Goal: Task Accomplishment & Management: Manage account settings

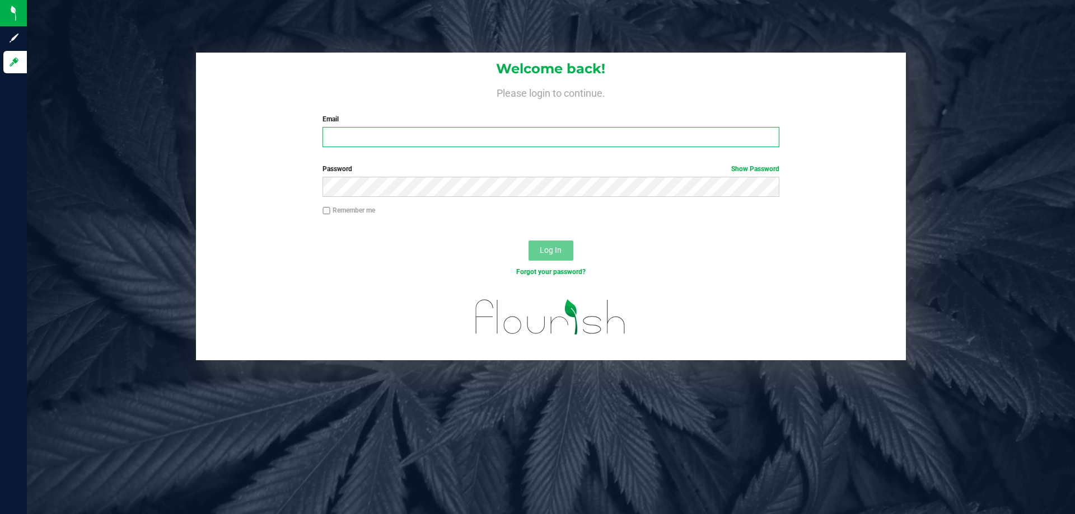
click at [502, 134] on input "Email" at bounding box center [550, 137] width 456 height 20
type input "mwiradilaga@liveparallel.com"
click at [528, 241] on button "Log In" at bounding box center [550, 251] width 45 height 20
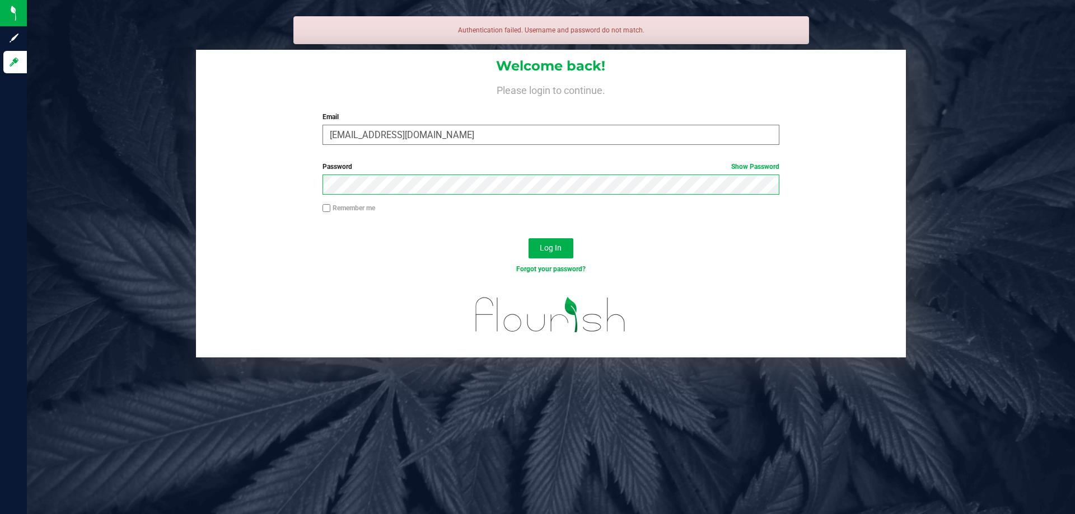
click at [528, 238] on button "Log In" at bounding box center [550, 248] width 45 height 20
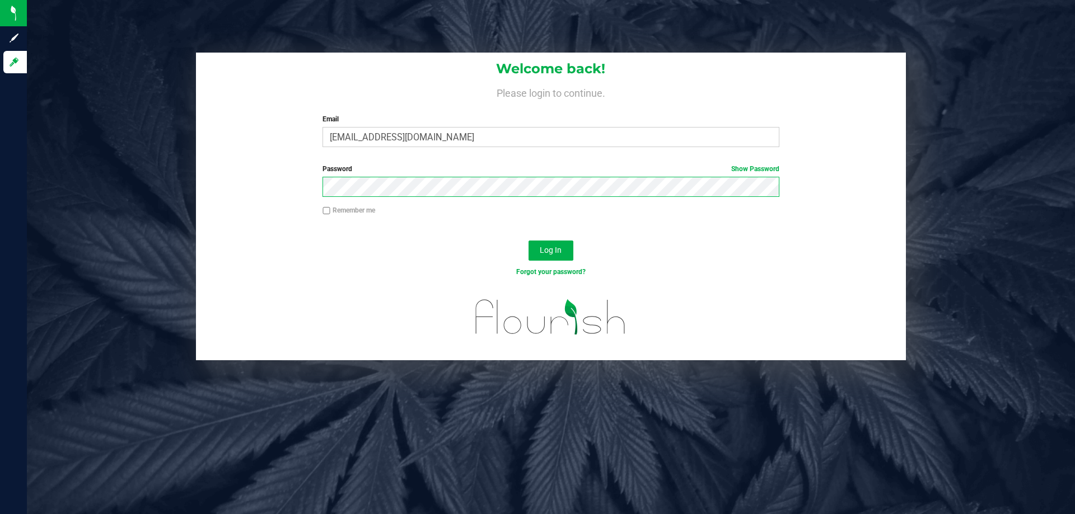
click at [528, 241] on button "Log In" at bounding box center [550, 251] width 45 height 20
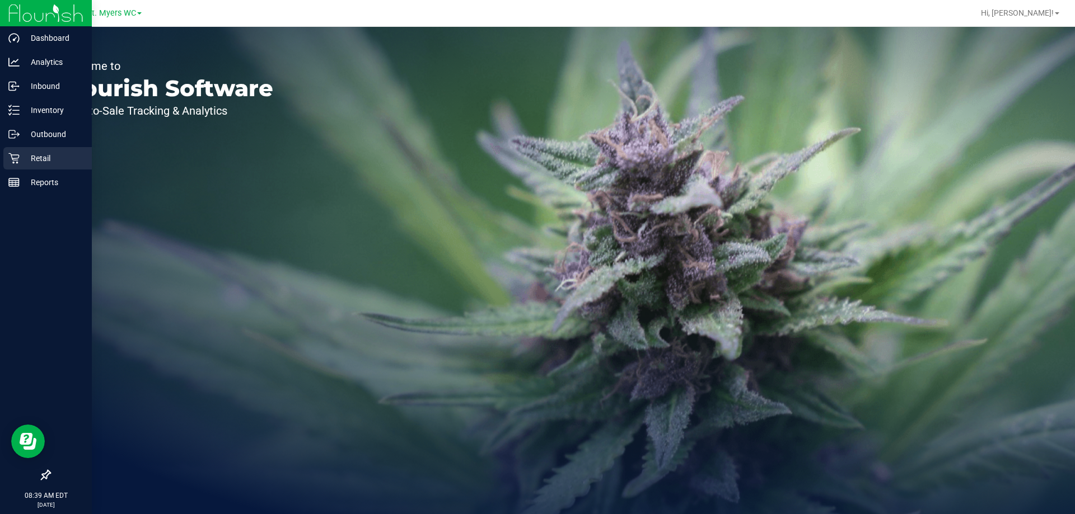
click at [15, 159] on icon at bounding box center [13, 158] width 11 height 11
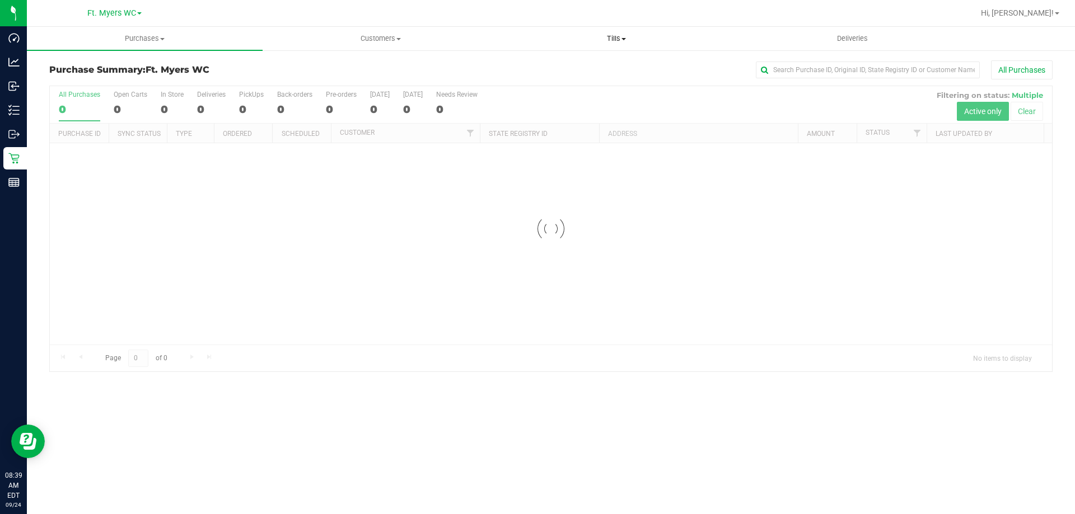
click at [612, 41] on span "Tills" at bounding box center [616, 39] width 235 height 10
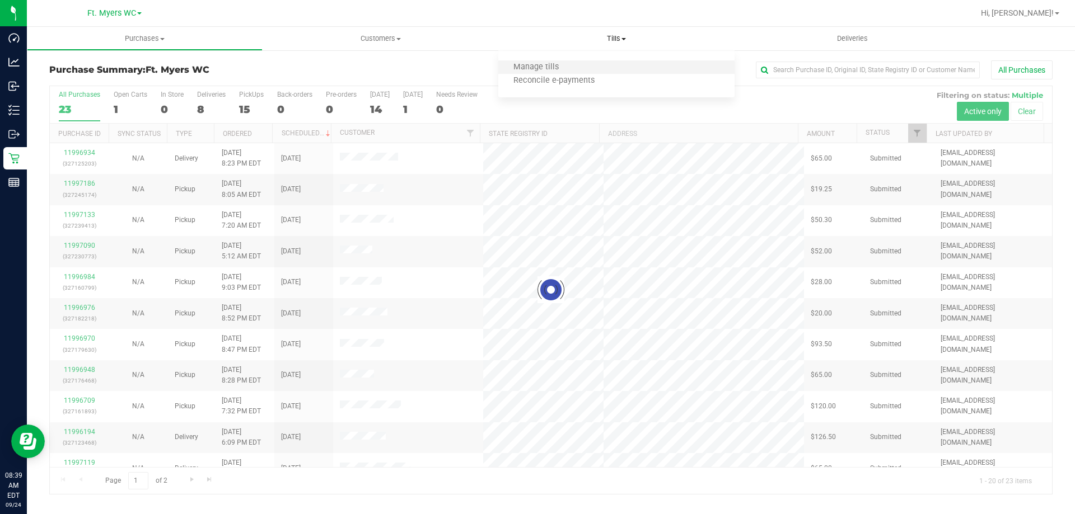
click at [614, 66] on li "Manage tills" at bounding box center [616, 67] width 236 height 13
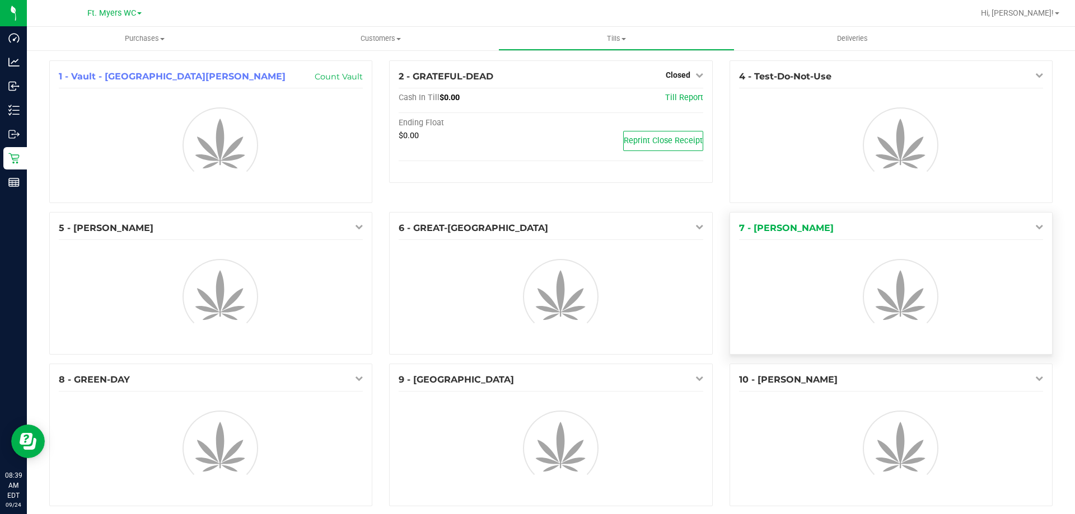
click at [1035, 227] on icon at bounding box center [1039, 227] width 8 height 8
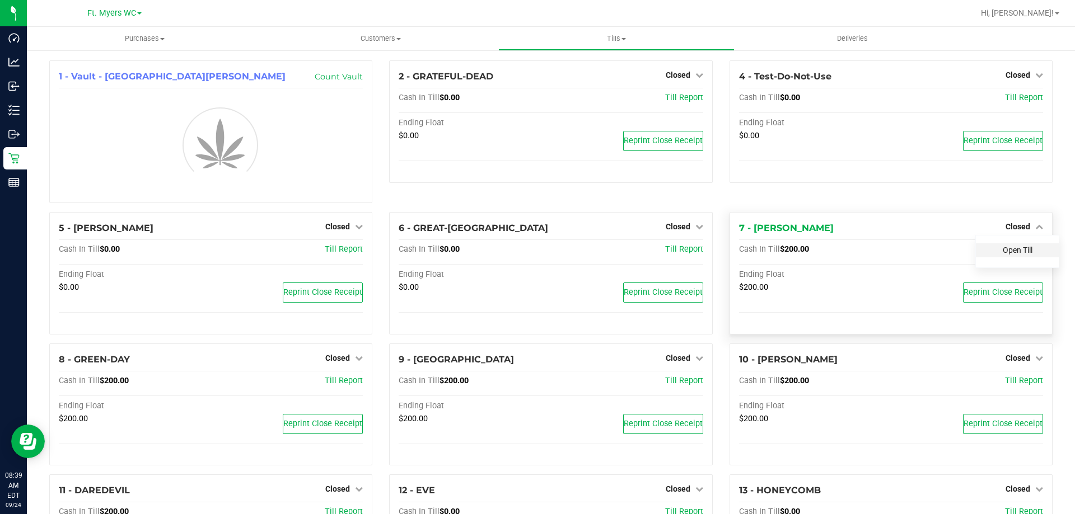
click at [1023, 250] on link "Open Till" at bounding box center [1018, 250] width 30 height 9
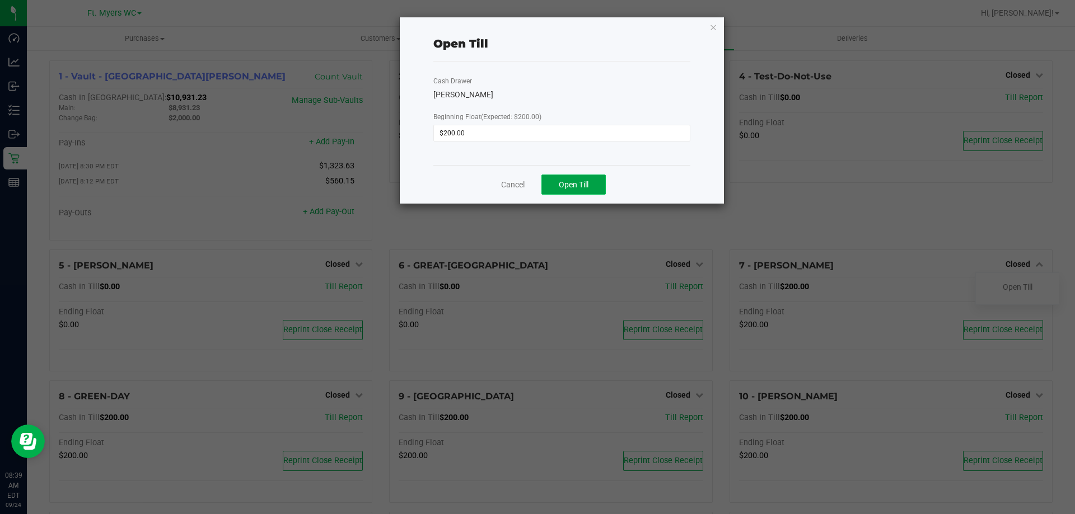
click at [591, 180] on button "Open Till" at bounding box center [573, 185] width 64 height 20
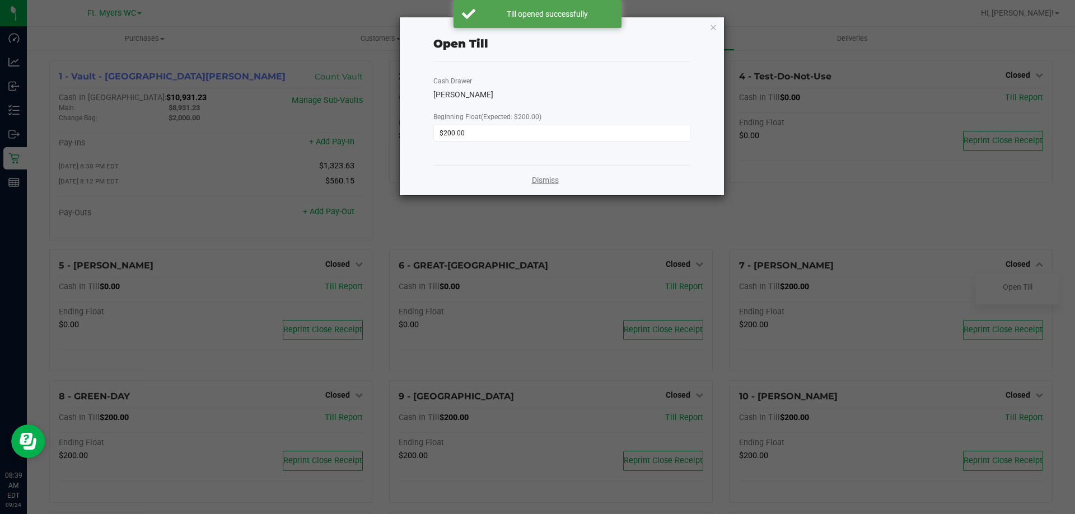
click at [543, 184] on link "Dismiss" at bounding box center [545, 181] width 27 height 12
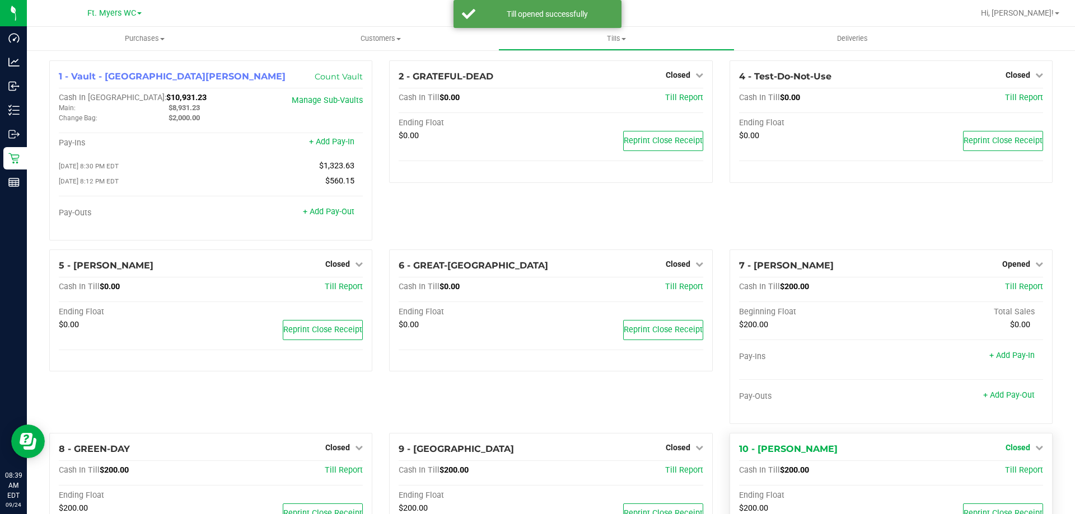
click at [1012, 400] on link "+ Add Pay-Out" at bounding box center [1009, 396] width 52 height 10
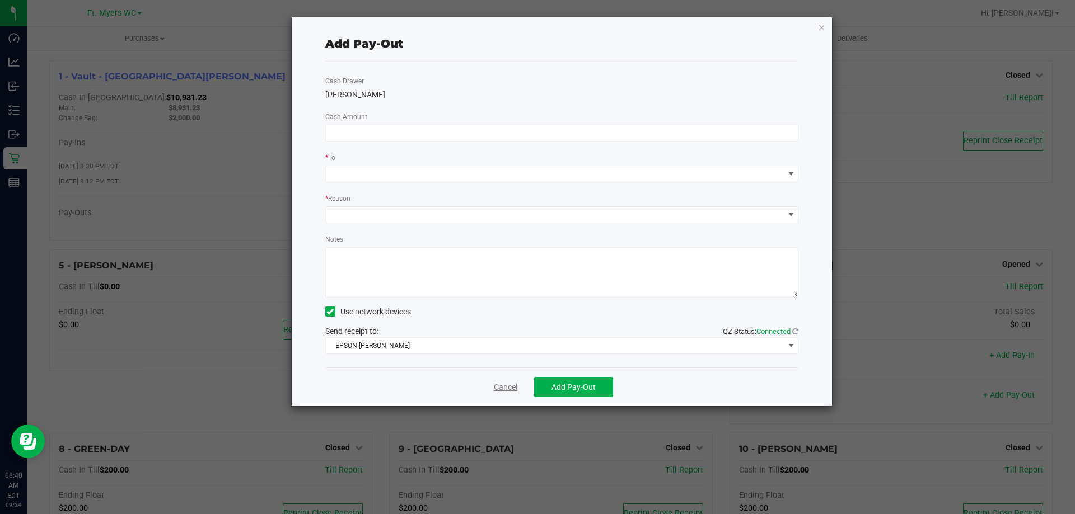
click at [508, 387] on link "Cancel" at bounding box center [506, 388] width 24 height 12
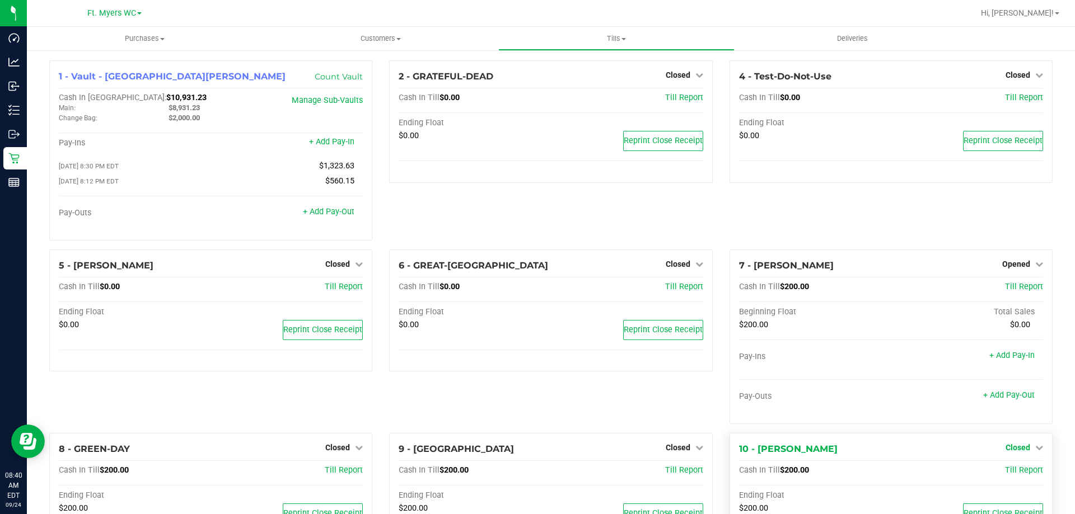
click at [1019, 451] on span "Closed" at bounding box center [1017, 447] width 25 height 9
click at [1017, 474] on link "Open Till" at bounding box center [1018, 470] width 30 height 9
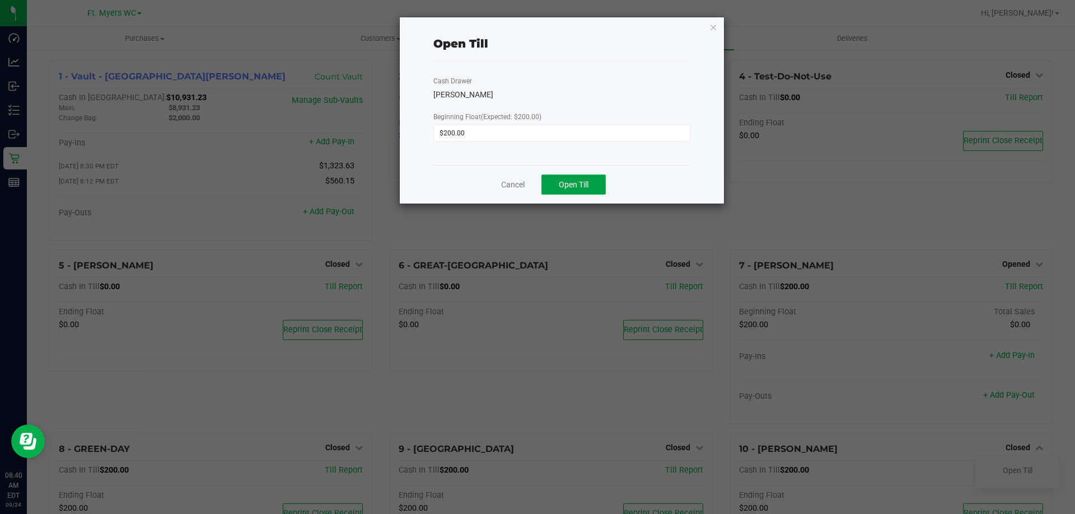
click at [558, 179] on button "Open Till" at bounding box center [573, 185] width 64 height 20
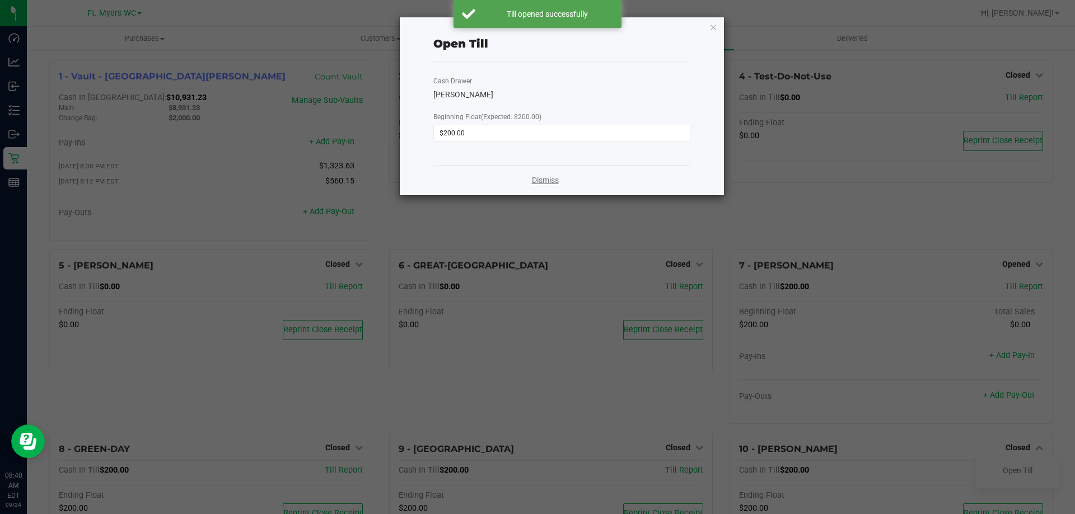
click at [548, 180] on link "Dismiss" at bounding box center [545, 181] width 27 height 12
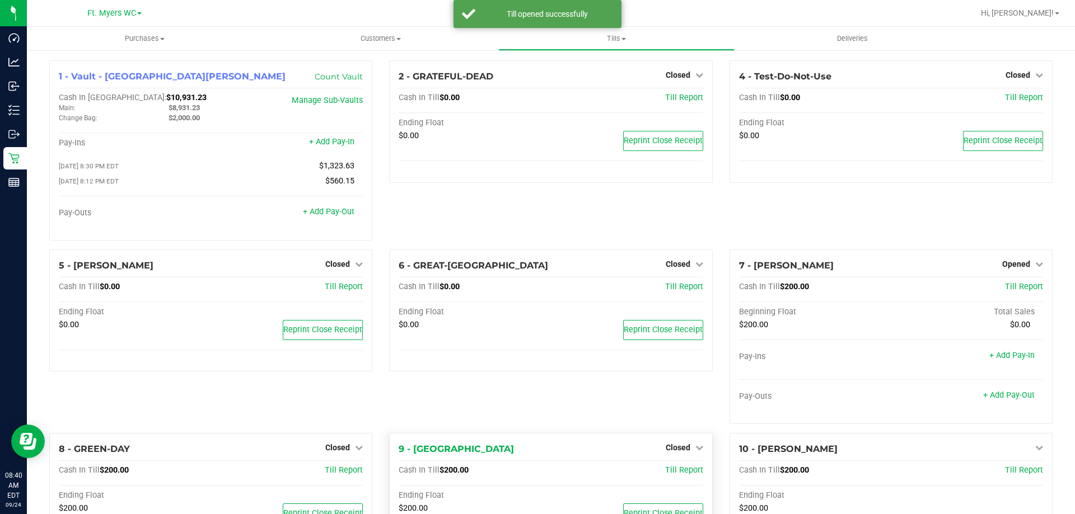
click at [659, 452] on div "9 - BEYONCE Closed Open Till" at bounding box center [551, 449] width 304 height 13
click at [676, 447] on span "Closed" at bounding box center [678, 447] width 25 height 9
click at [675, 475] on link "Open Till" at bounding box center [678, 470] width 30 height 9
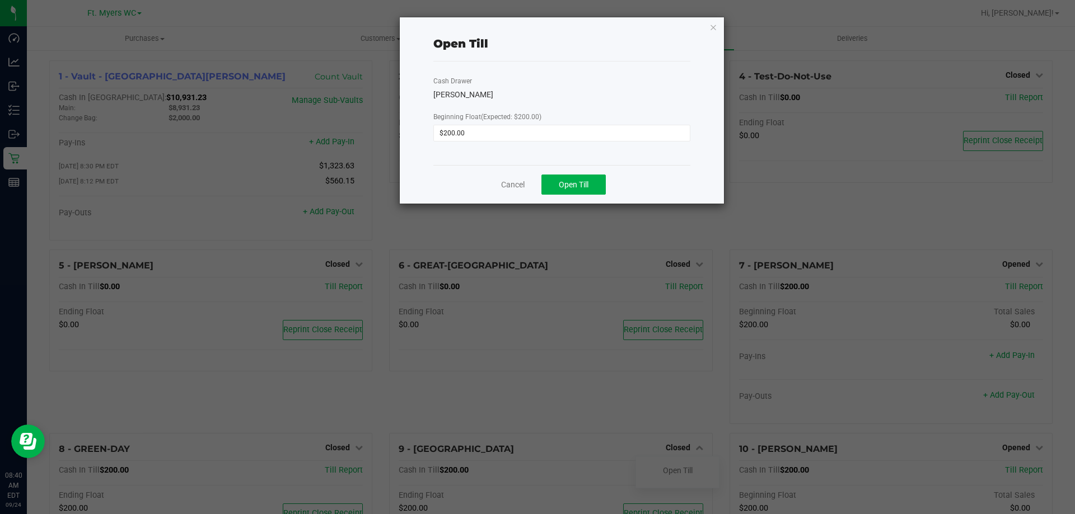
click at [569, 202] on div "Cancel Open Till" at bounding box center [561, 184] width 257 height 39
click at [570, 190] on button "Open Till" at bounding box center [573, 185] width 64 height 20
click at [519, 180] on link "Cancel" at bounding box center [513, 185] width 24 height 12
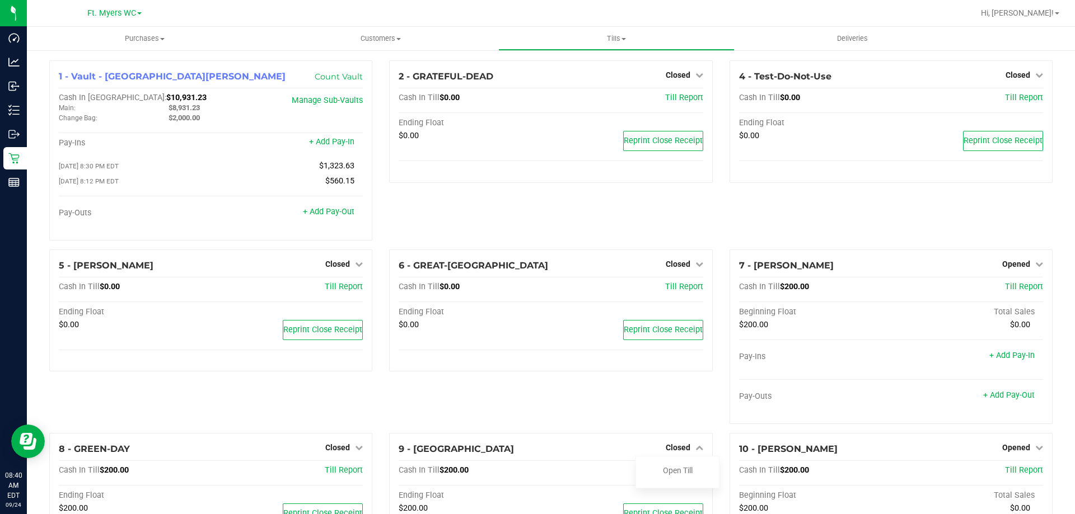
click at [624, 389] on div "6 - GREAT-BRITAIN Closed Open Till Cash In Till $0.00 Till Report Ending Float …" at bounding box center [551, 342] width 340 height 184
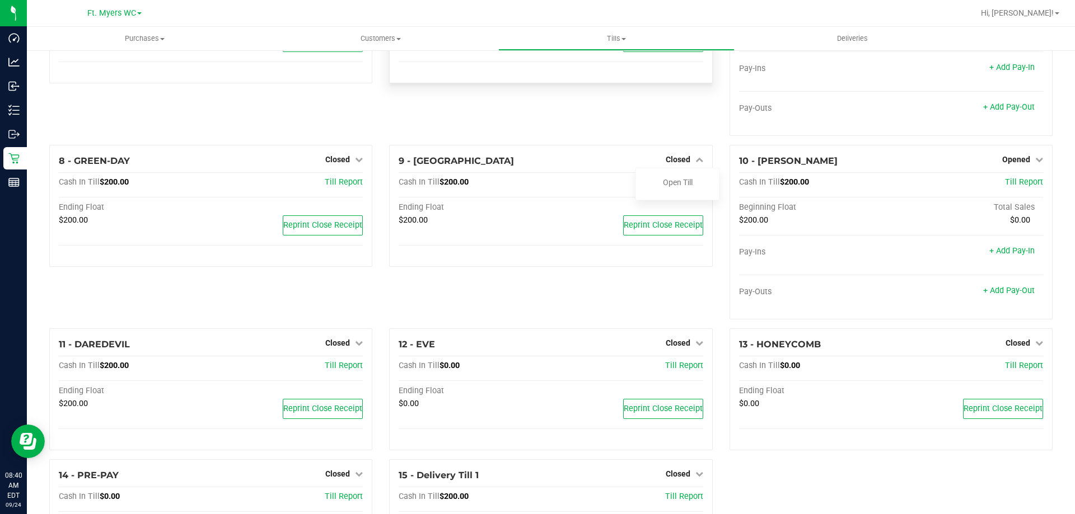
scroll to position [336, 0]
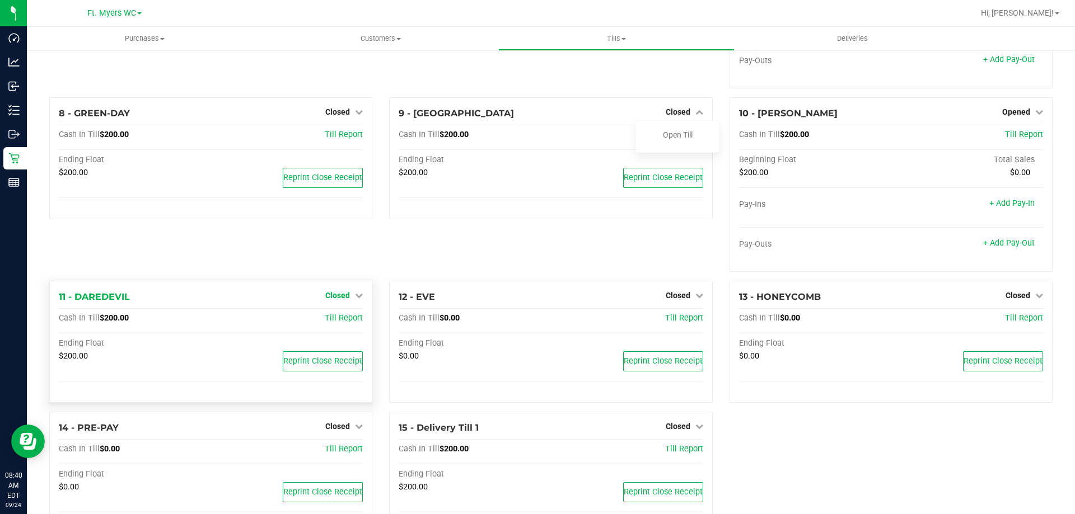
click at [349, 297] on link "Closed" at bounding box center [344, 295] width 38 height 9
click at [344, 323] on link "Open Till" at bounding box center [337, 318] width 30 height 9
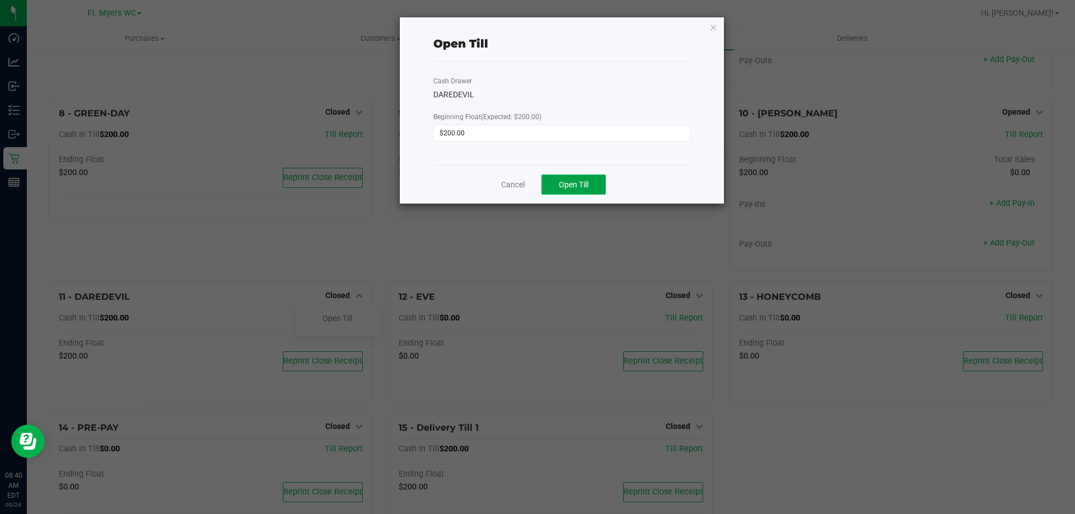
click at [583, 182] on span "Open Till" at bounding box center [574, 184] width 30 height 9
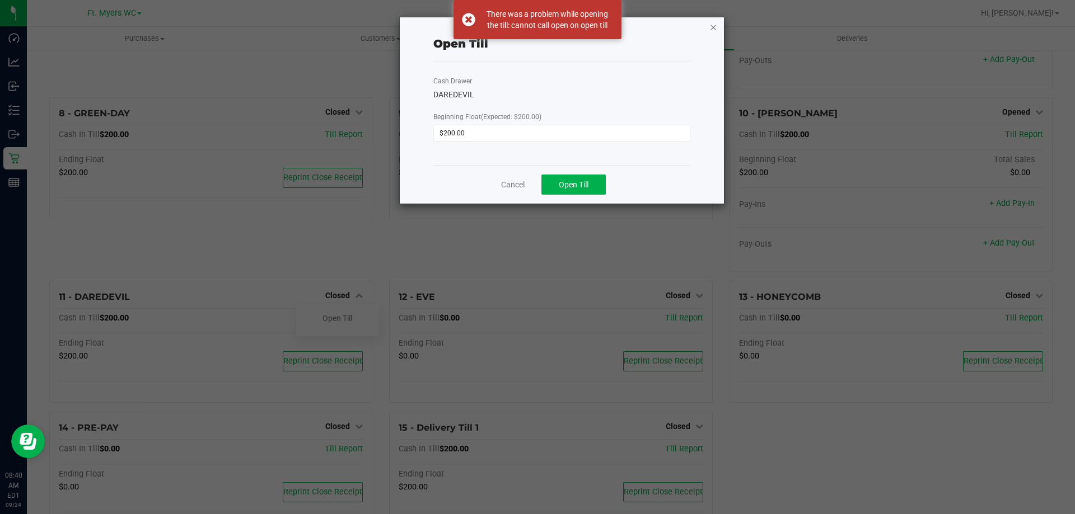
click at [710, 30] on icon "button" at bounding box center [713, 26] width 8 height 13
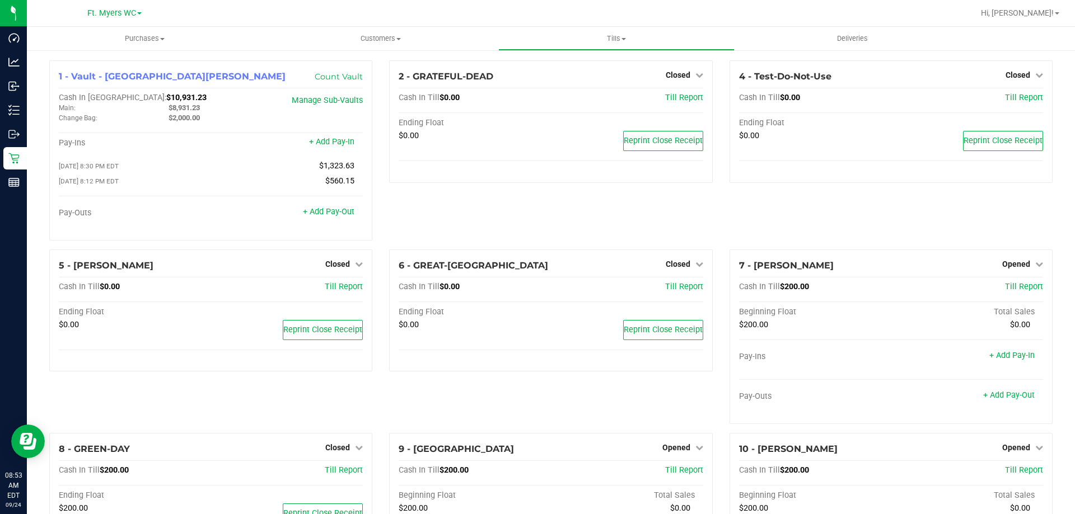
click at [241, 20] on div at bounding box center [586, 13] width 773 height 22
click at [190, 31] on uib-tab-heading "Purchases Summary of purchases Fulfillment All purchases" at bounding box center [145, 39] width 236 height 24
click at [158, 85] on li "Fulfillment" at bounding box center [145, 80] width 236 height 13
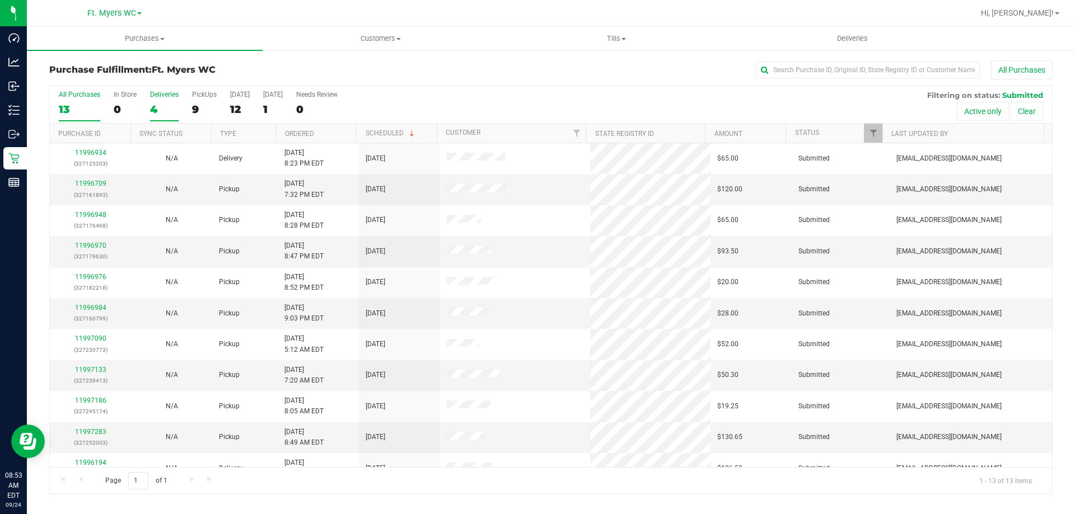
click at [150, 111] on div "4" at bounding box center [164, 109] width 29 height 13
click at [0, 0] on input "Deliveries 4" at bounding box center [0, 0] width 0 height 0
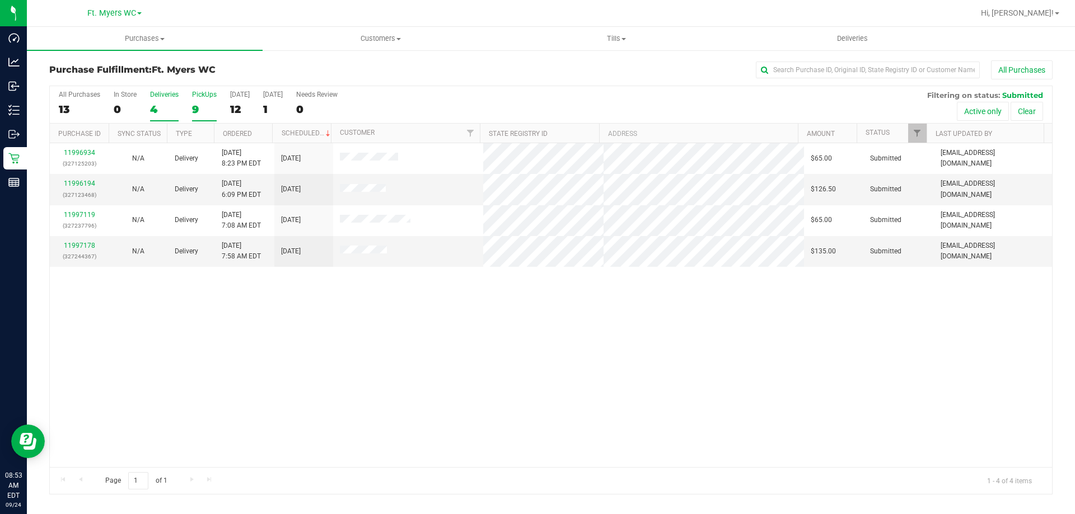
click at [206, 108] on div "9" at bounding box center [204, 109] width 25 height 13
click at [0, 0] on input "PickUps 9" at bounding box center [0, 0] width 0 height 0
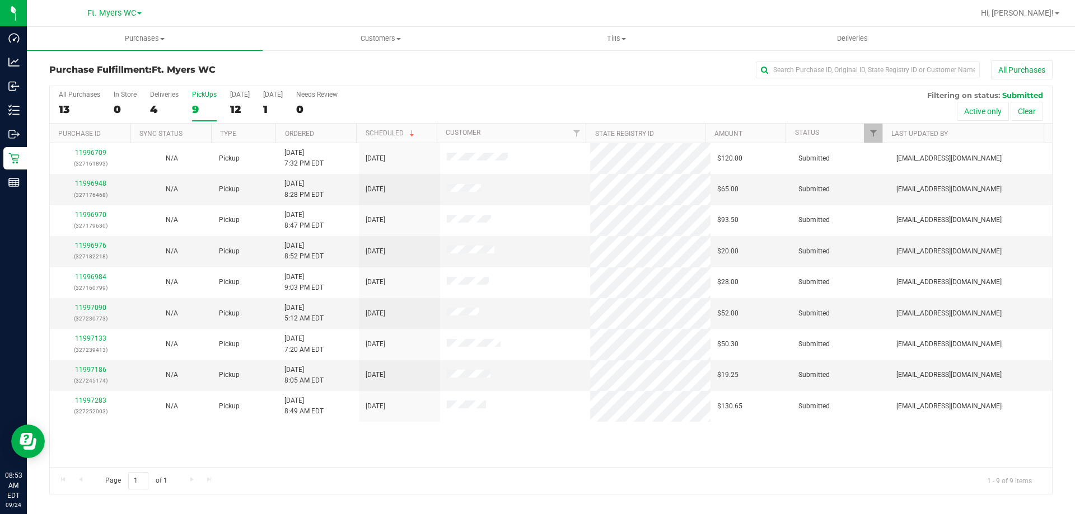
click at [54, 104] on div "All Purchases 13 In Store 0 Deliveries 4 PickUps 9 Today 12 Tomorrow 1 Needs Re…" at bounding box center [551, 105] width 1002 height 38
click at [69, 106] on div "13" at bounding box center [79, 109] width 41 height 13
click at [0, 0] on input "All Purchases 13" at bounding box center [0, 0] width 0 height 0
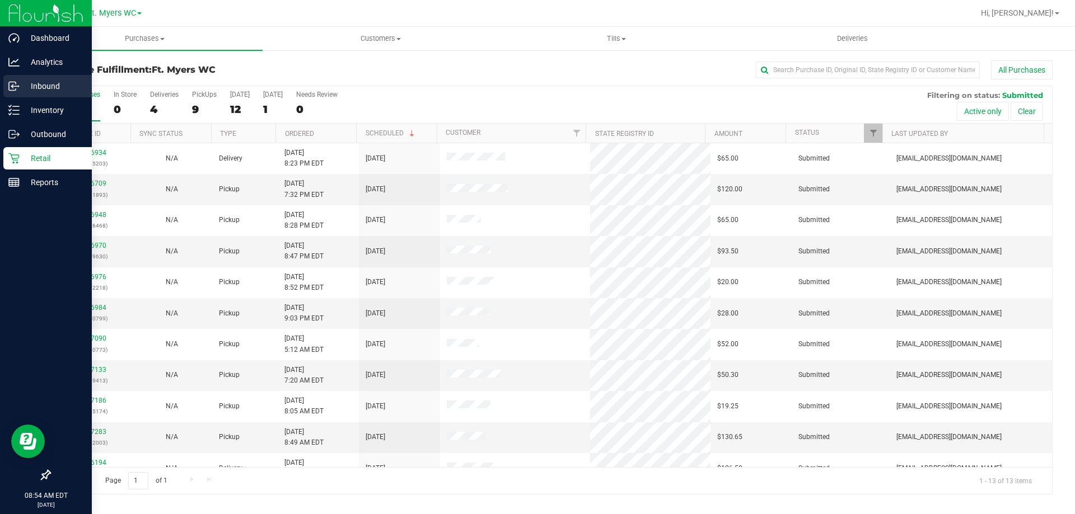
click at [13, 85] on icon at bounding box center [12, 86] width 2 height 2
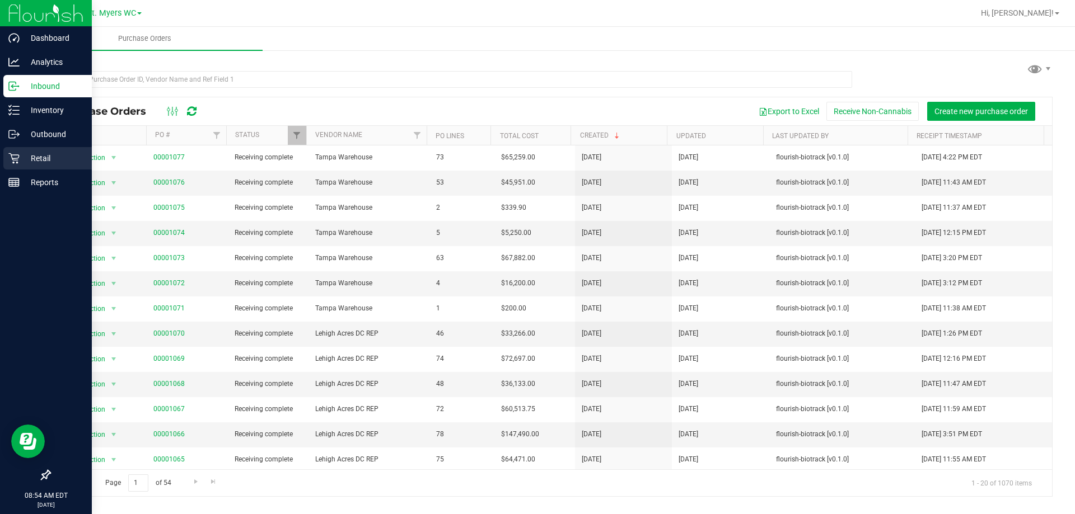
click at [22, 155] on p "Retail" at bounding box center [53, 158] width 67 height 13
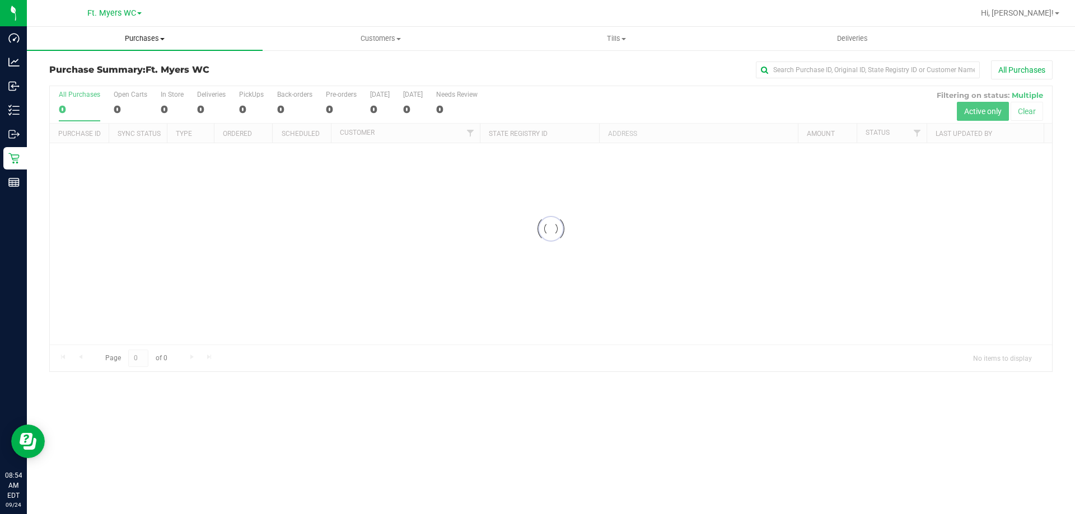
click at [190, 40] on span "Purchases" at bounding box center [145, 39] width 236 height 10
click at [155, 78] on li "Fulfillment" at bounding box center [145, 80] width 236 height 13
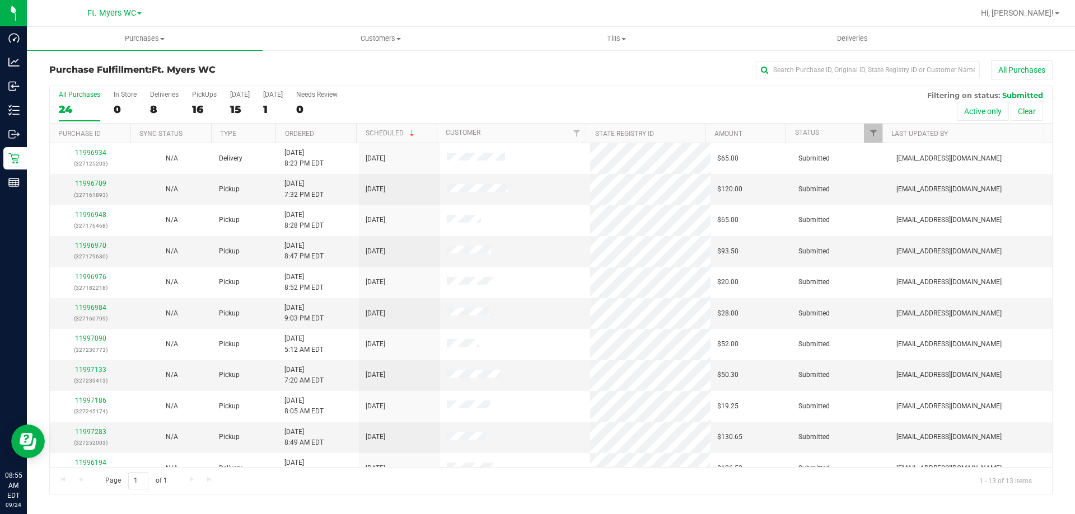
click at [344, 133] on th "Ordered" at bounding box center [315, 134] width 81 height 20
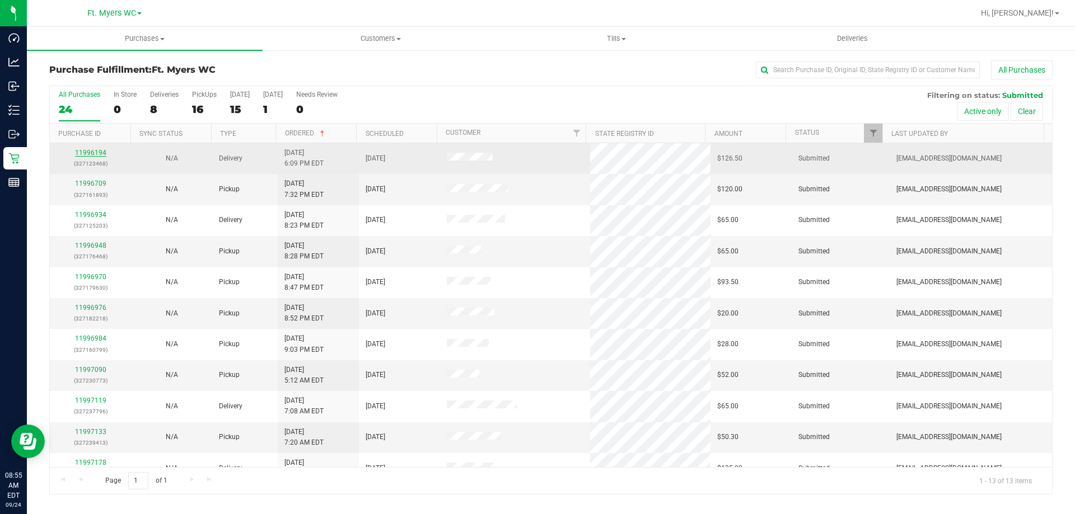
click at [99, 153] on link "11996194" at bounding box center [90, 153] width 31 height 8
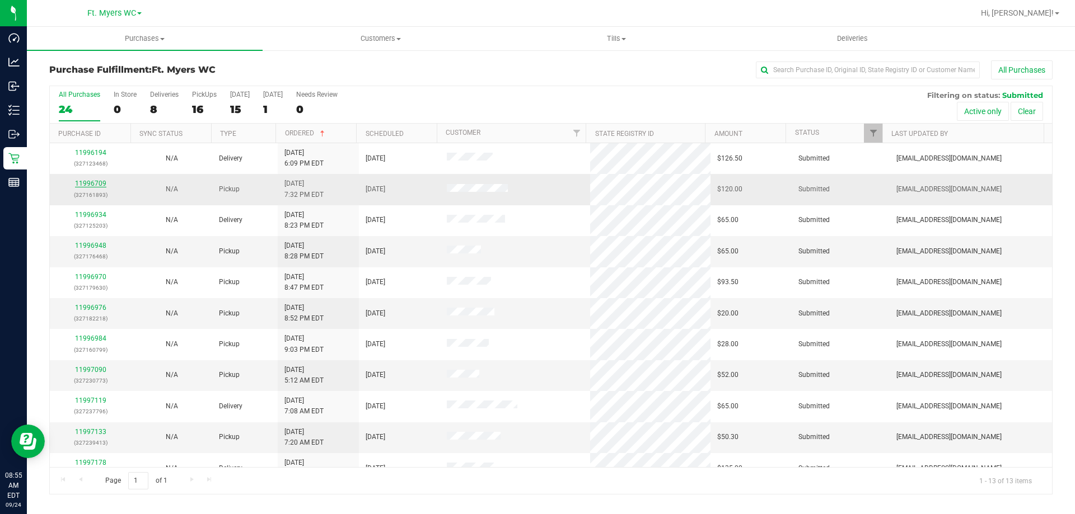
click at [99, 183] on link "11996709" at bounding box center [90, 184] width 31 height 8
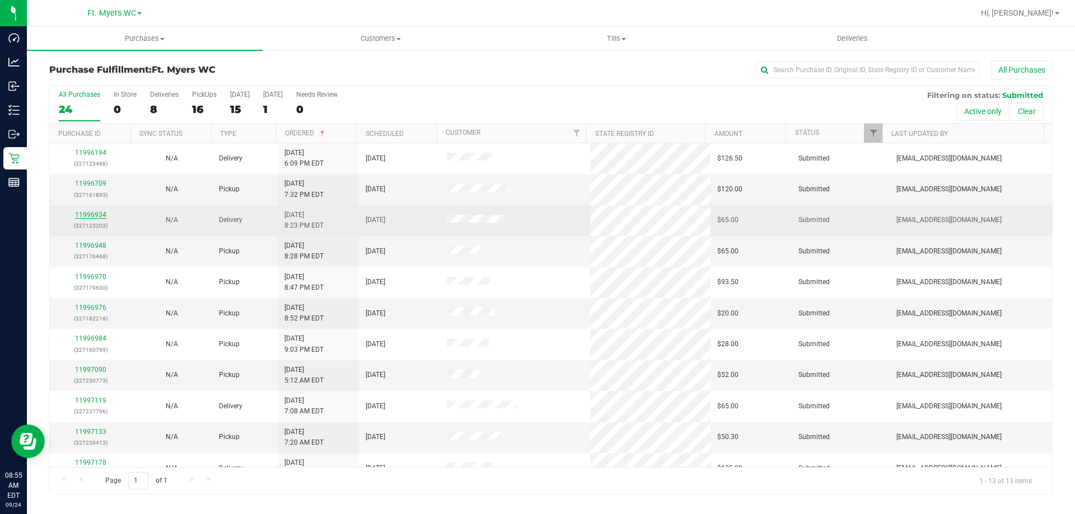
click at [104, 211] on link "11996934" at bounding box center [90, 215] width 31 height 8
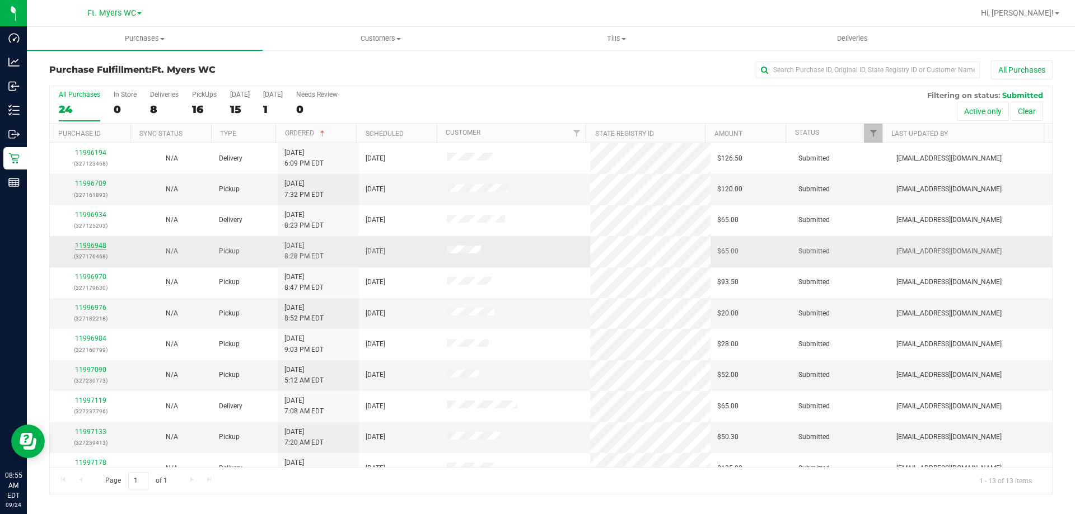
click at [99, 244] on link "11996948" at bounding box center [90, 246] width 31 height 8
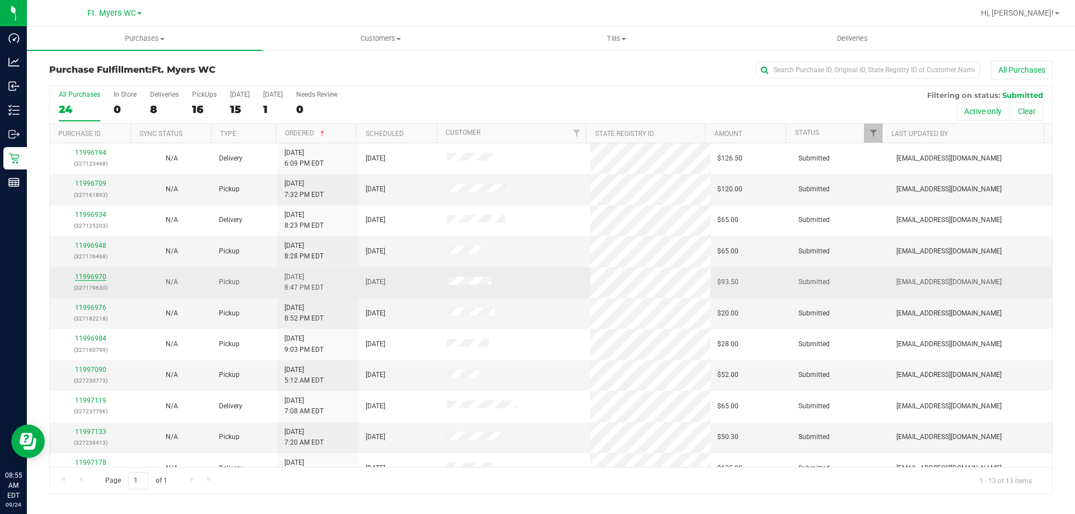
click at [97, 278] on link "11996970" at bounding box center [90, 277] width 31 height 8
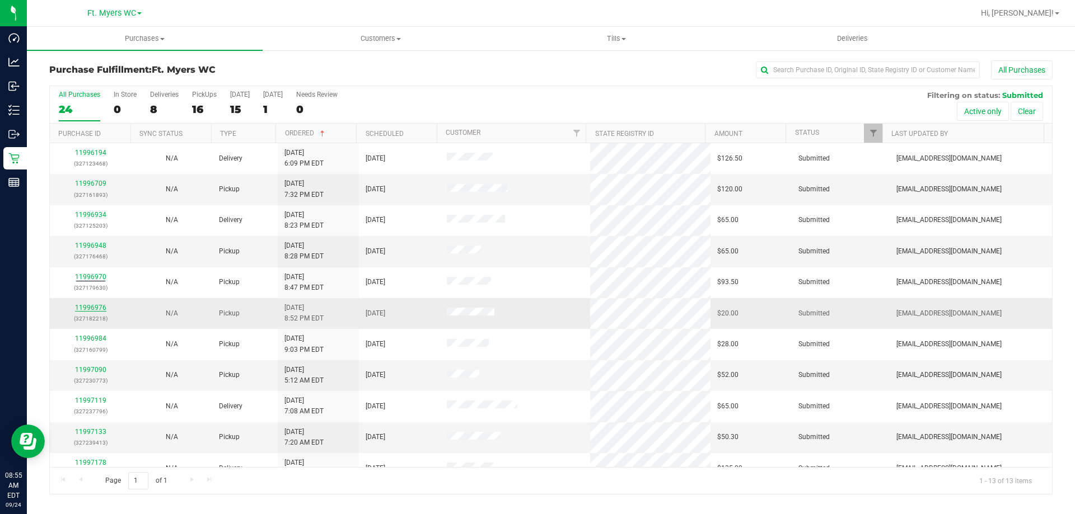
click at [97, 311] on link "11996976" at bounding box center [90, 308] width 31 height 8
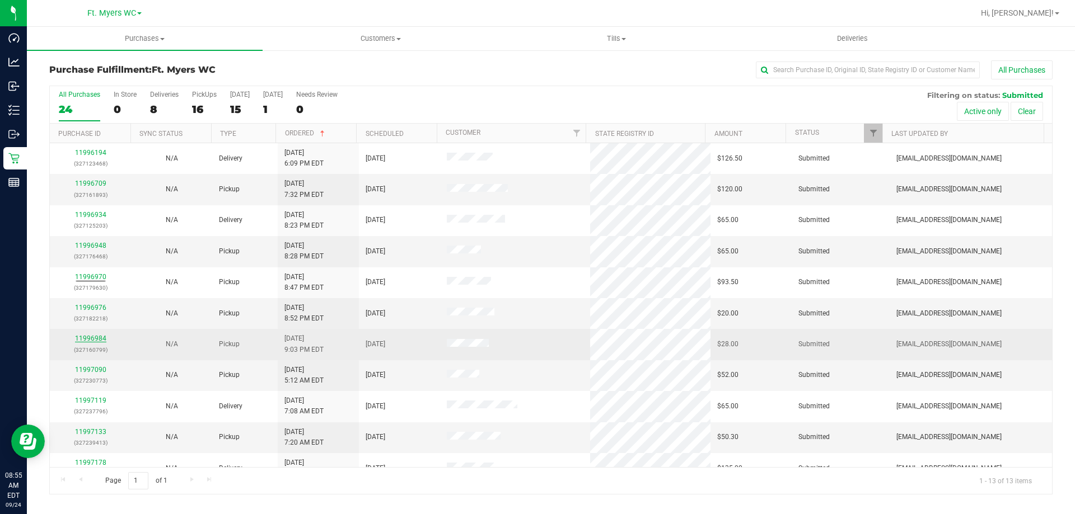
click at [99, 340] on link "11996984" at bounding box center [90, 339] width 31 height 8
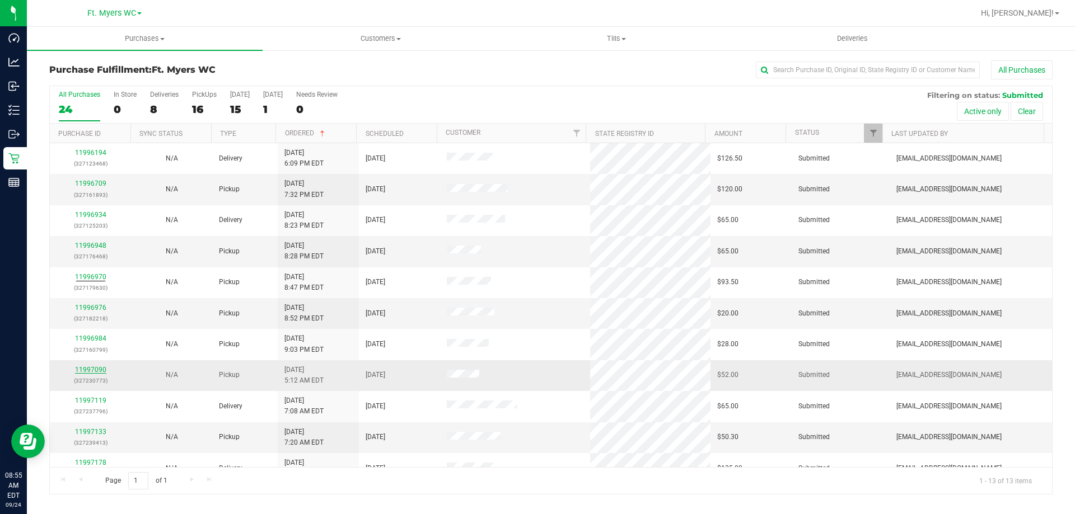
click at [101, 370] on link "11997090" at bounding box center [90, 370] width 31 height 8
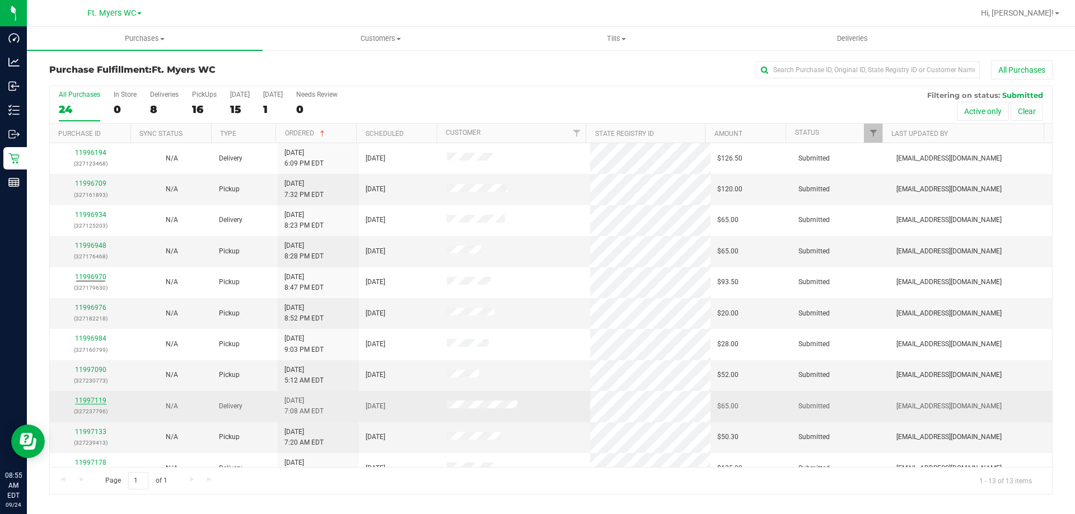
drag, startPoint x: 101, startPoint y: 370, endPoint x: 94, endPoint y: 399, distance: 29.3
click at [94, 399] on link "11997119" at bounding box center [90, 401] width 31 height 8
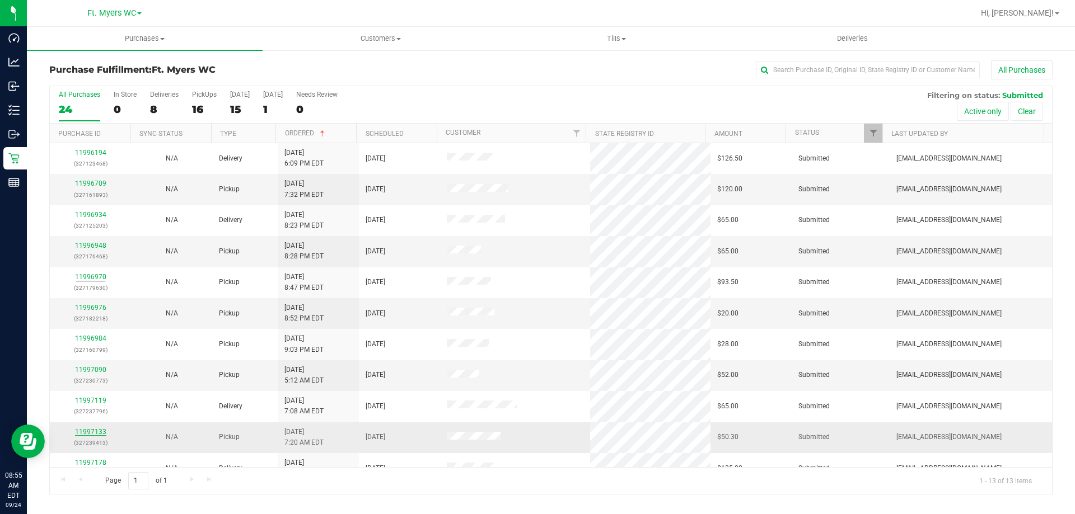
click at [93, 433] on link "11997133" at bounding box center [90, 432] width 31 height 8
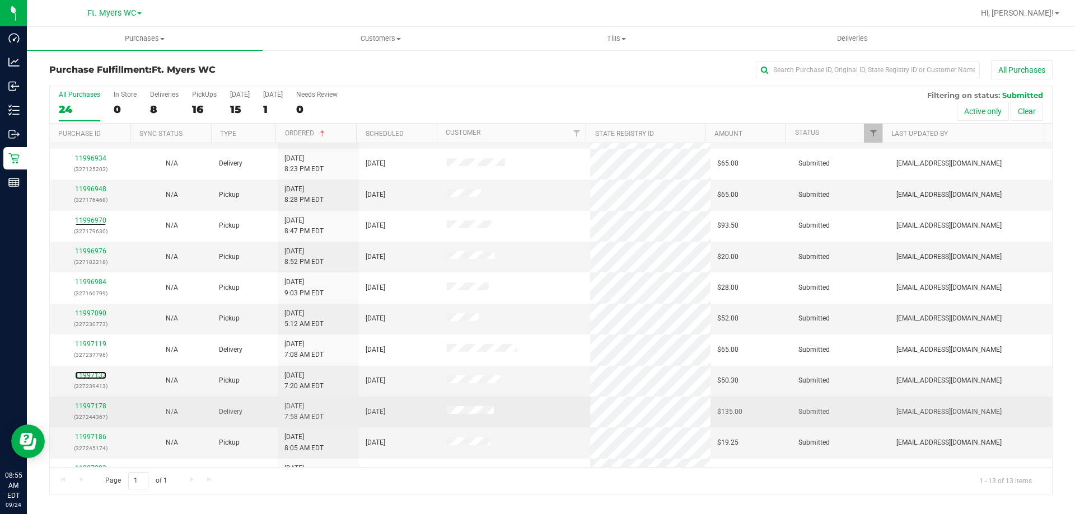
scroll to position [78, 0]
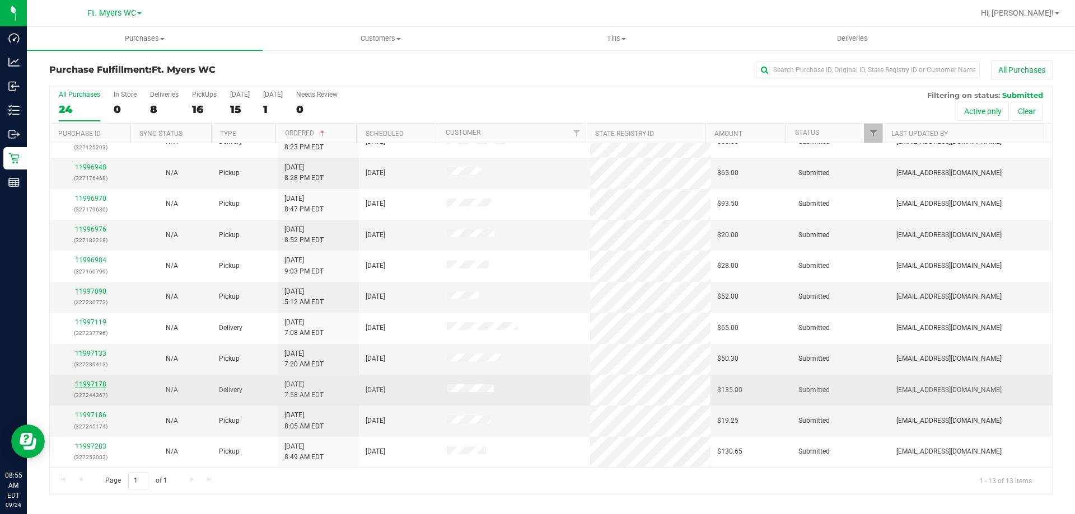
click at [82, 383] on link "11997178" at bounding box center [90, 385] width 31 height 8
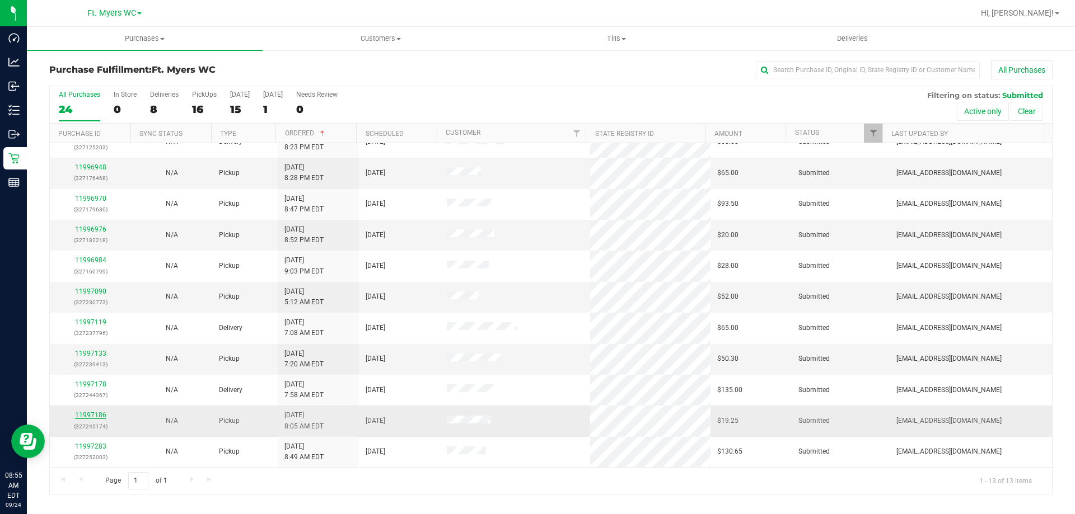
click at [89, 417] on link "11997186" at bounding box center [90, 415] width 31 height 8
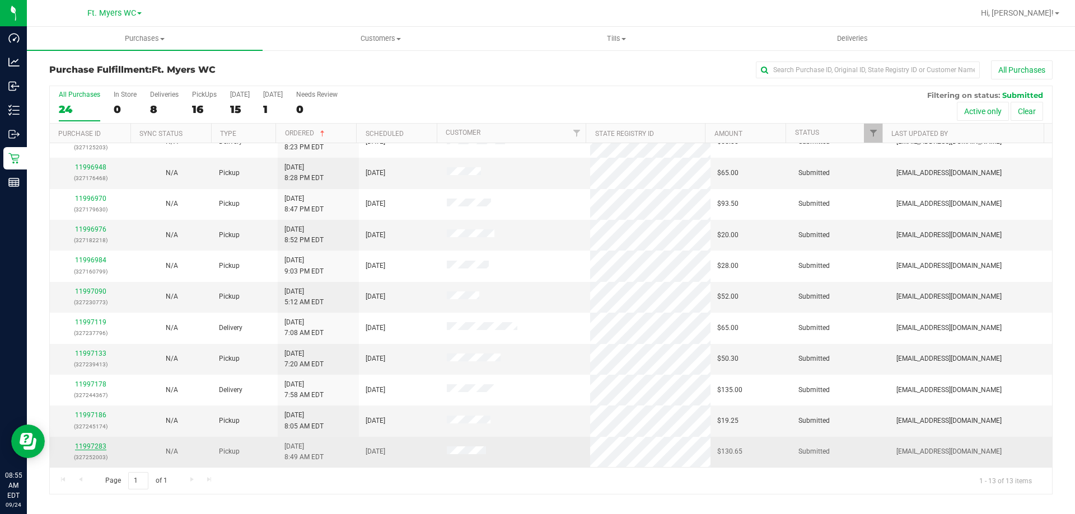
click at [99, 445] on link "11997283" at bounding box center [90, 447] width 31 height 8
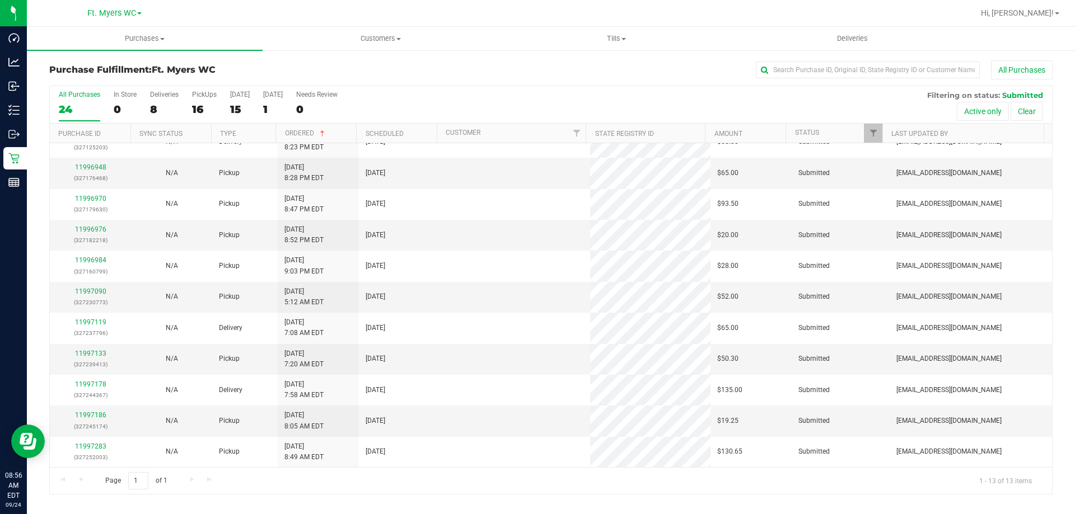
scroll to position [0, 0]
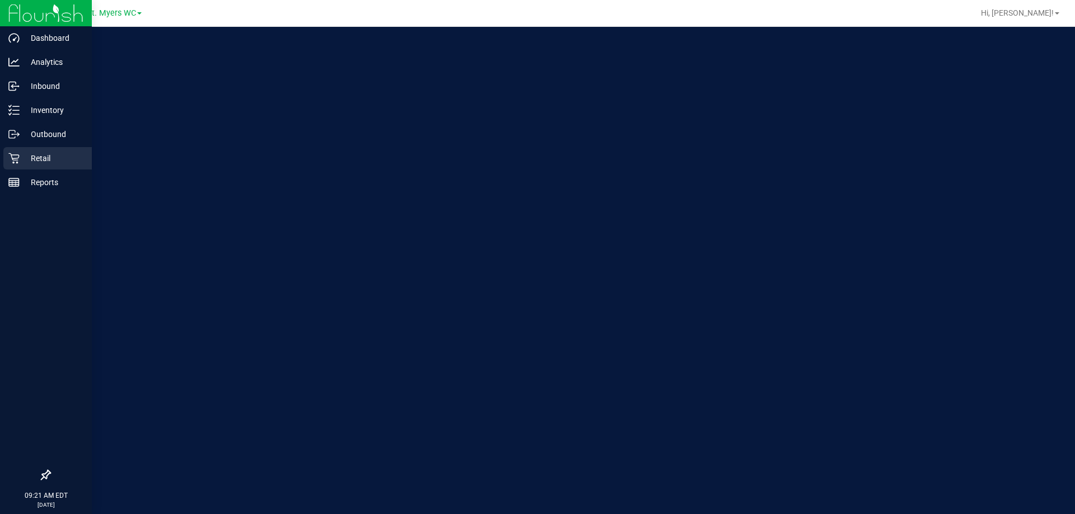
click at [34, 148] on div "Retail" at bounding box center [47, 158] width 88 height 22
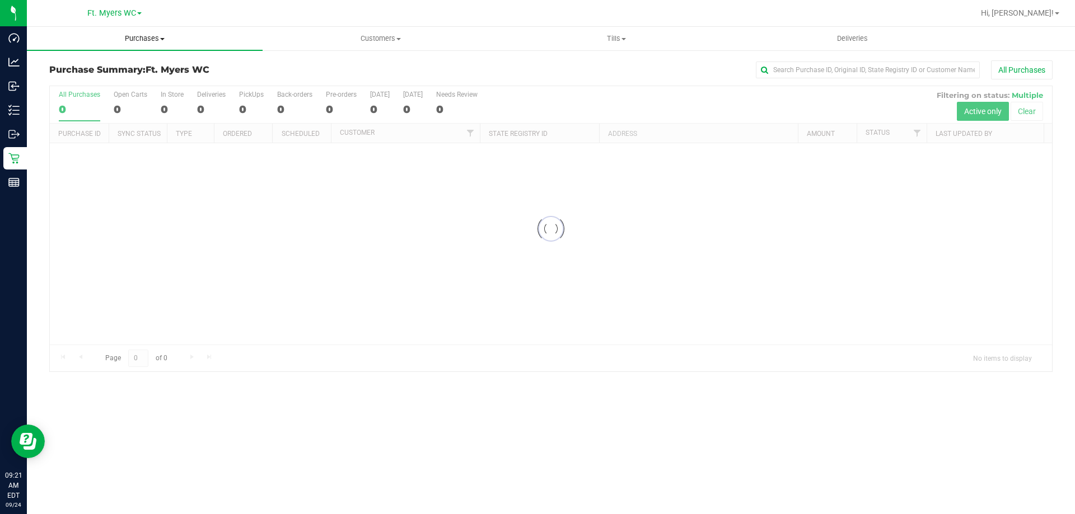
click at [171, 39] on span "Purchases" at bounding box center [145, 39] width 236 height 10
click at [143, 82] on li "Fulfillment" at bounding box center [145, 80] width 236 height 13
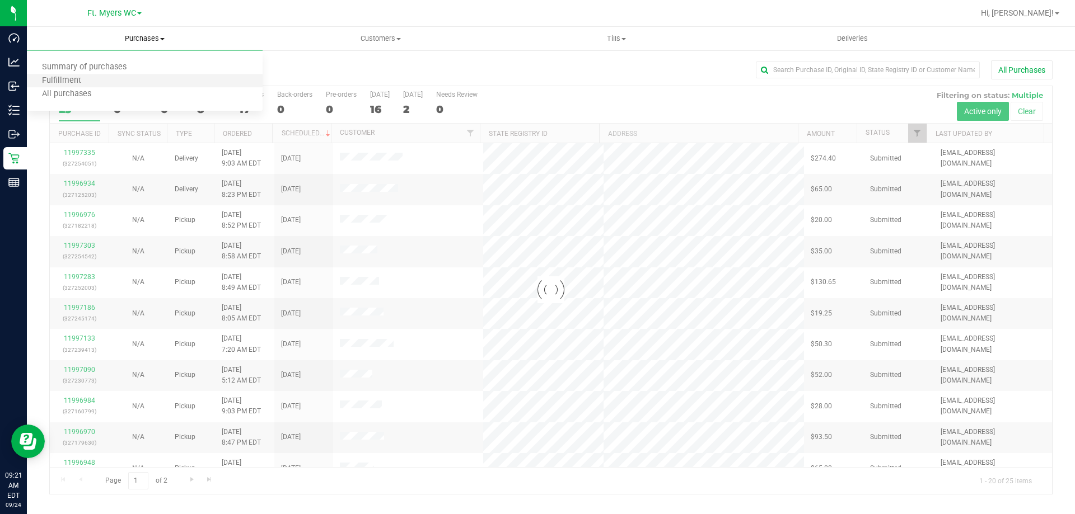
click at [144, 82] on li "Fulfillment" at bounding box center [145, 80] width 236 height 13
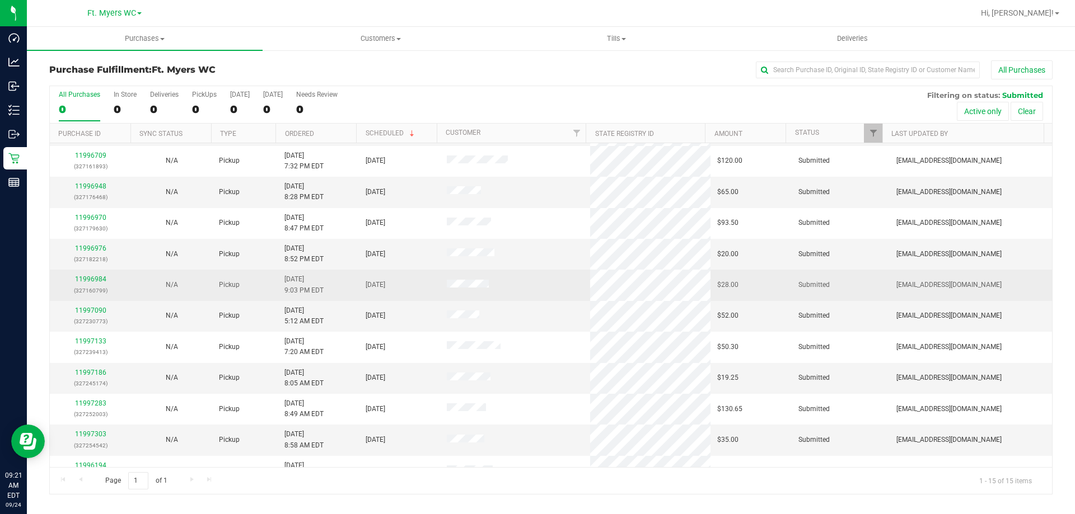
scroll to position [141, 0]
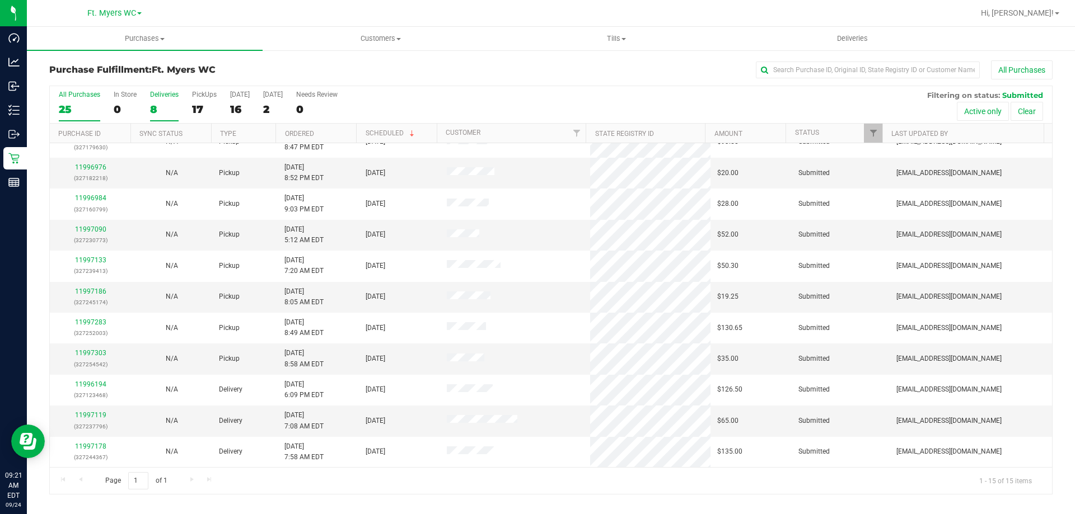
click at [172, 98] on div "Deliveries" at bounding box center [164, 95] width 29 height 8
click at [0, 0] on input "Deliveries 8" at bounding box center [0, 0] width 0 height 0
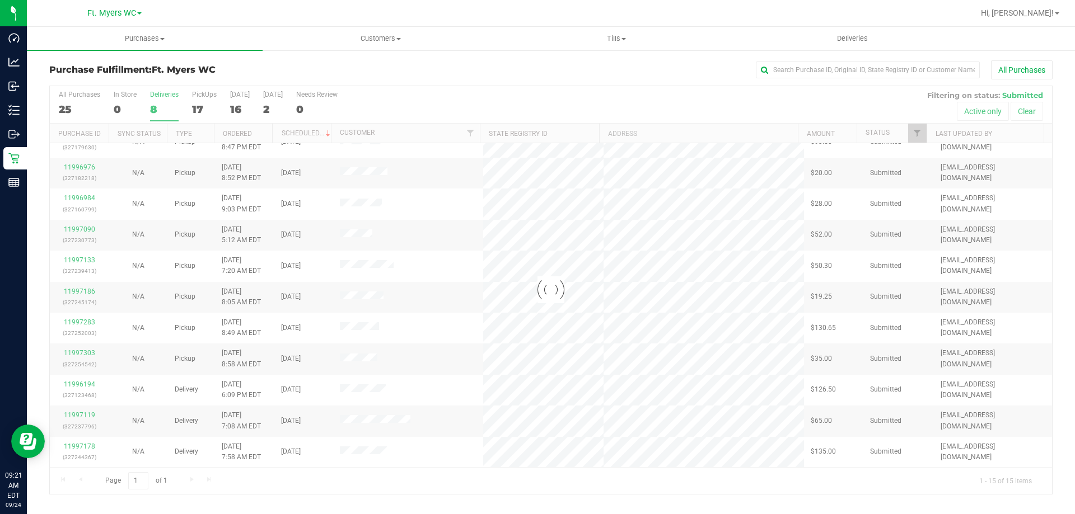
scroll to position [0, 0]
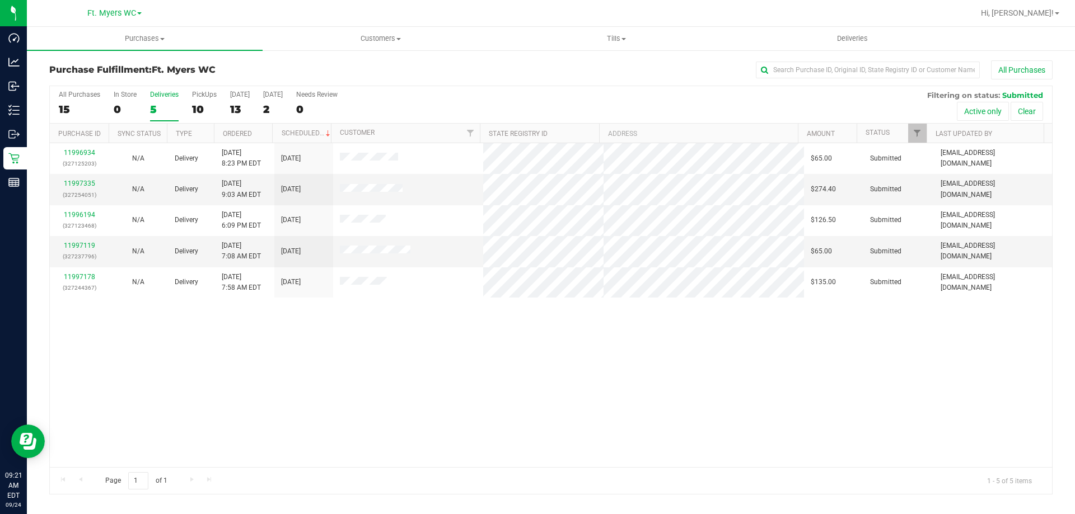
click at [259, 131] on th "Ordered" at bounding box center [243, 134] width 59 height 20
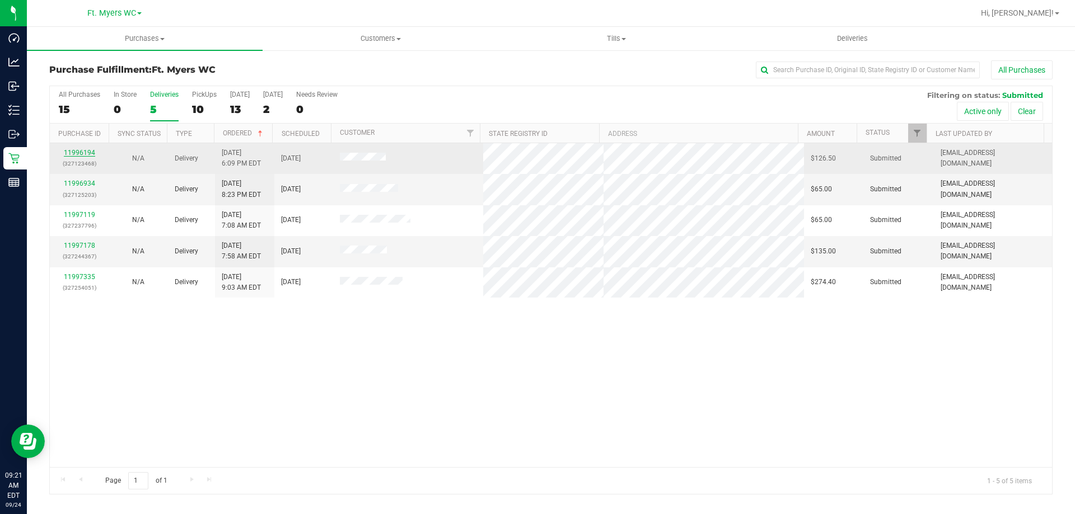
click at [81, 155] on link "11996194" at bounding box center [79, 153] width 31 height 8
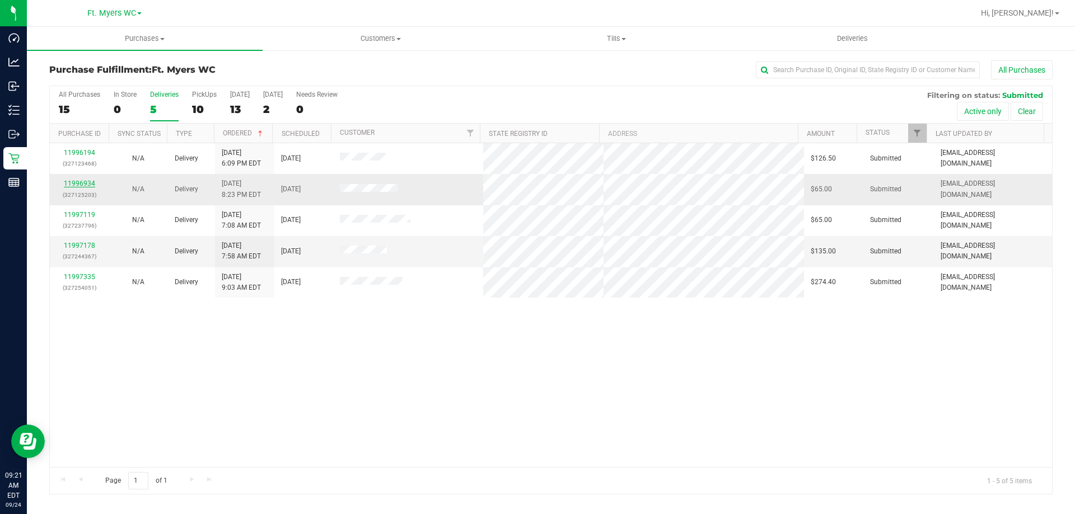
click at [83, 180] on link "11996934" at bounding box center [79, 184] width 31 height 8
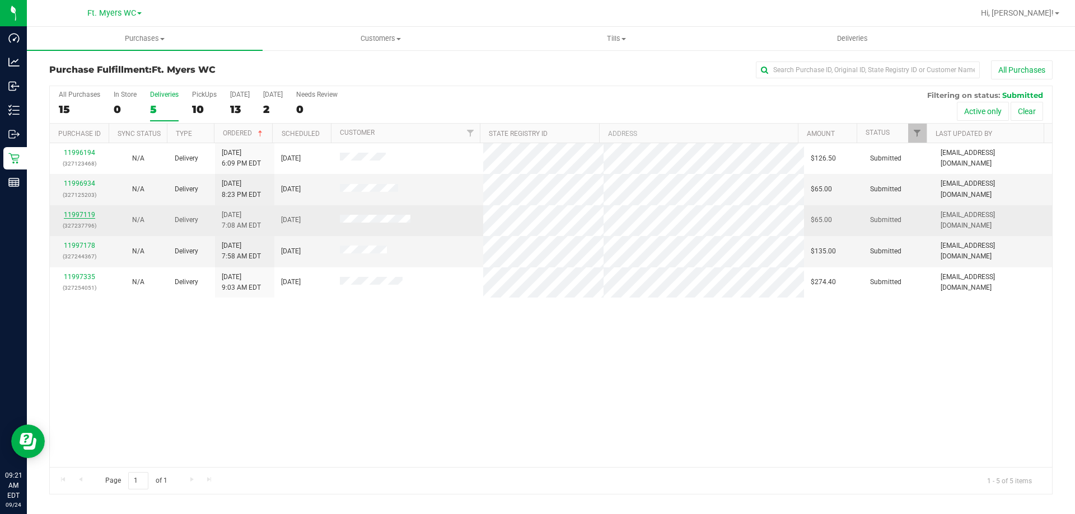
click at [85, 211] on link "11997119" at bounding box center [79, 215] width 31 height 8
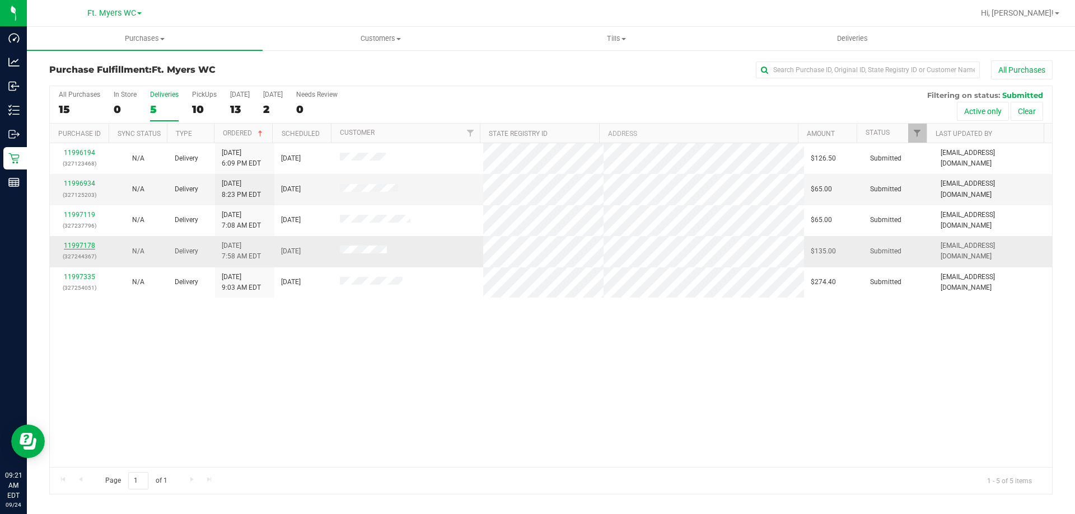
click at [85, 248] on link "11997178" at bounding box center [79, 246] width 31 height 8
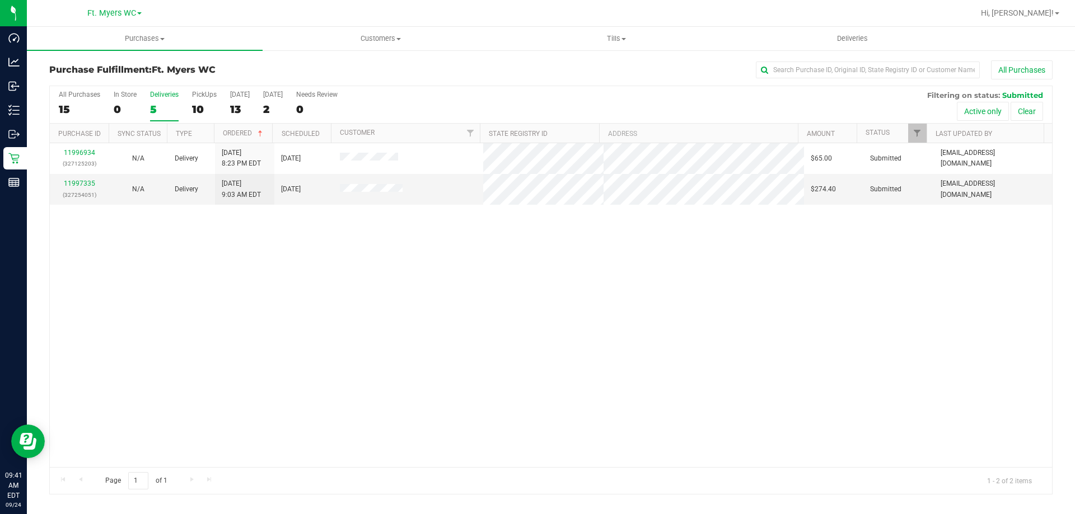
click at [167, 105] on div "5" at bounding box center [164, 109] width 29 height 13
click at [0, 0] on input "Deliveries 5" at bounding box center [0, 0] width 0 height 0
click at [158, 48] on uib-tab-heading "Purchases Summary of purchases Fulfillment All purchases" at bounding box center [145, 39] width 236 height 24
click at [134, 84] on li "Fulfillment" at bounding box center [145, 80] width 236 height 13
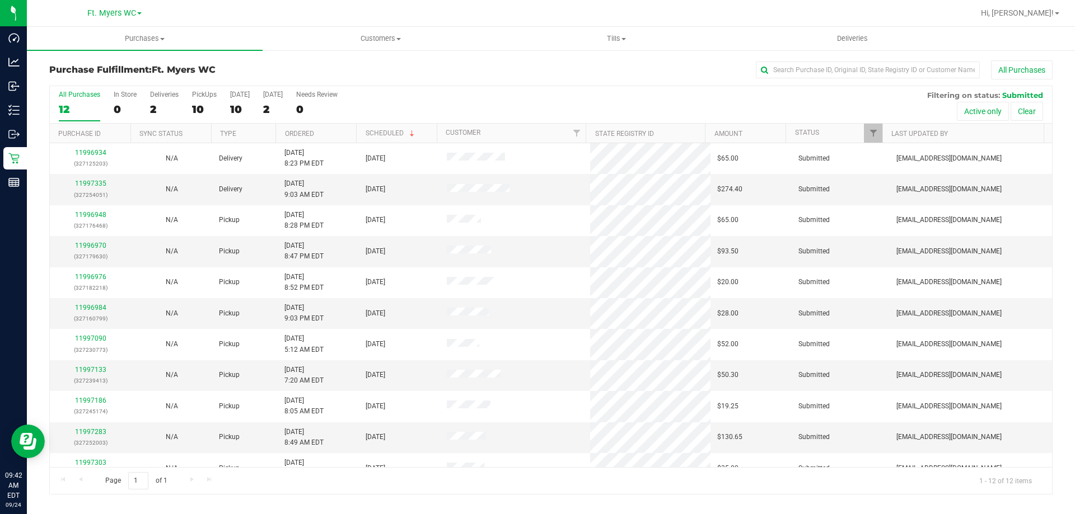
click at [343, 128] on th "Ordered" at bounding box center [315, 134] width 81 height 20
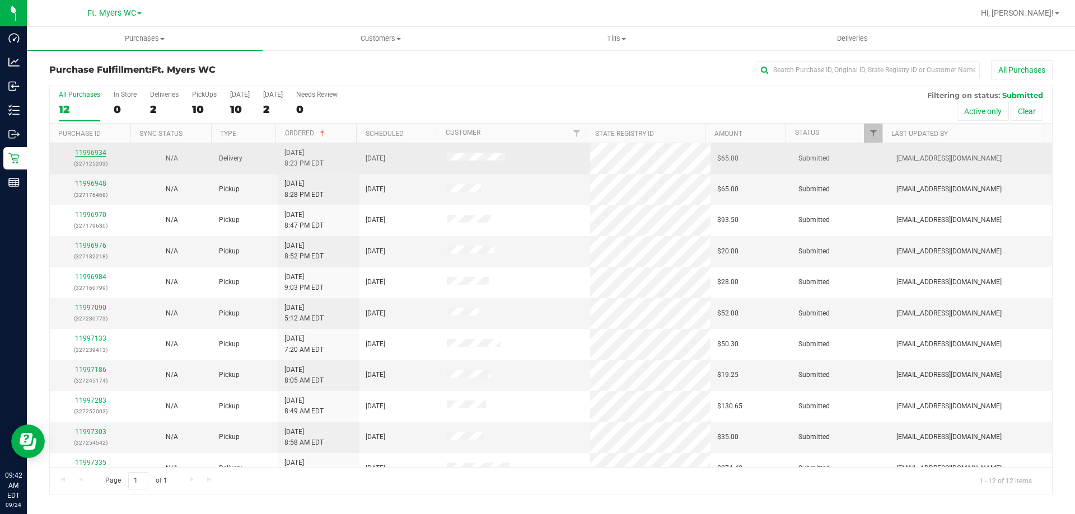
click at [95, 156] on link "11996934" at bounding box center [90, 153] width 31 height 8
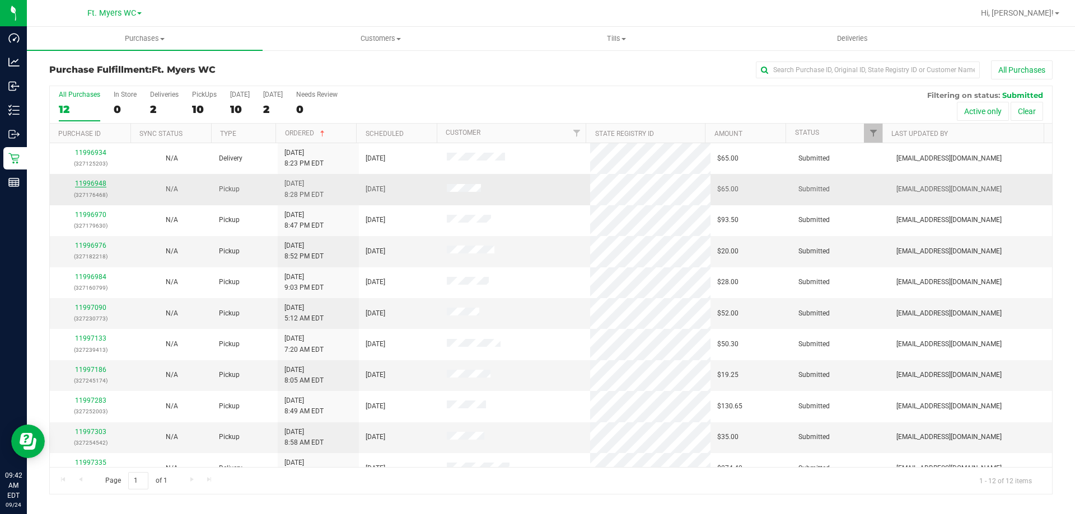
click at [95, 180] on link "11996948" at bounding box center [90, 184] width 31 height 8
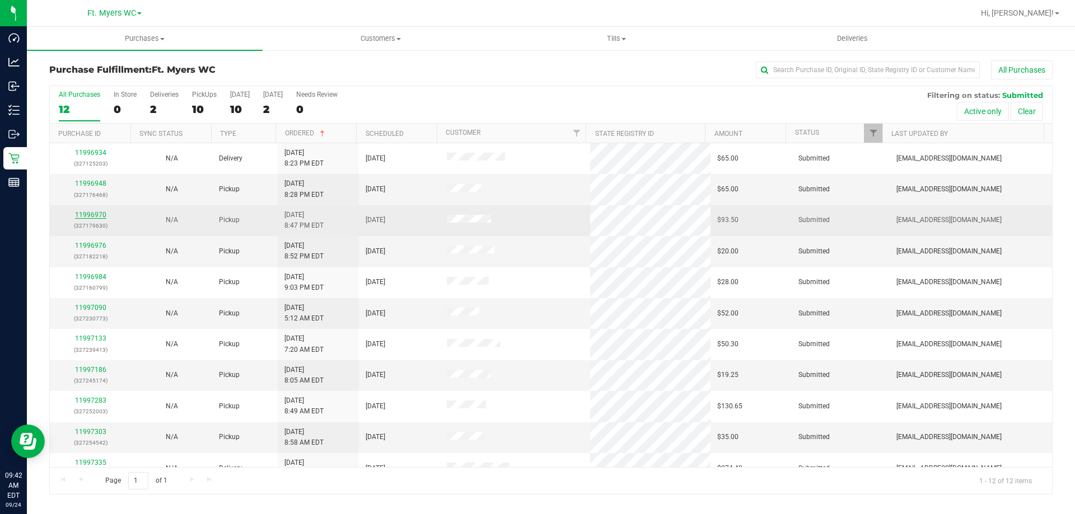
click at [93, 212] on link "11996970" at bounding box center [90, 215] width 31 height 8
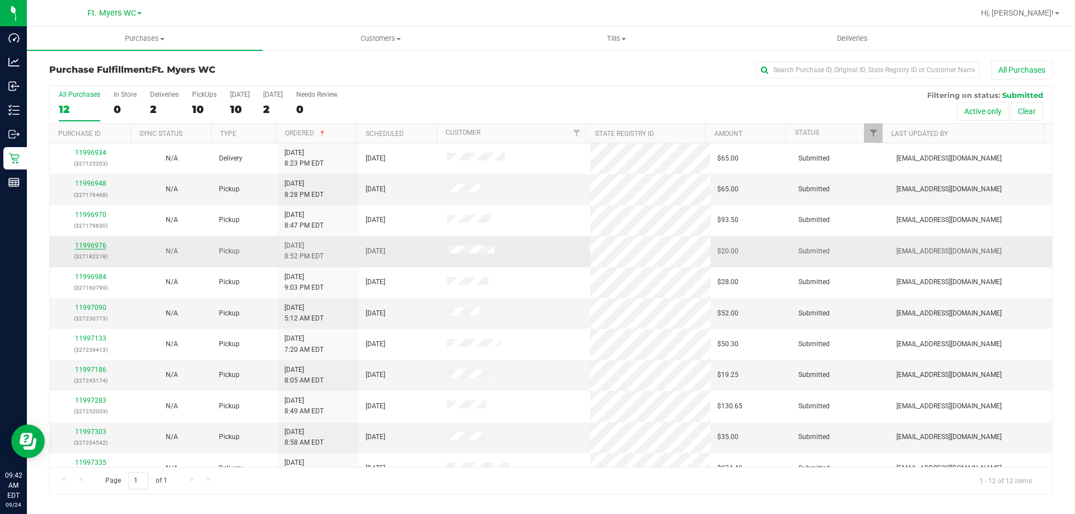
click at [95, 249] on link "11996976" at bounding box center [90, 246] width 31 height 8
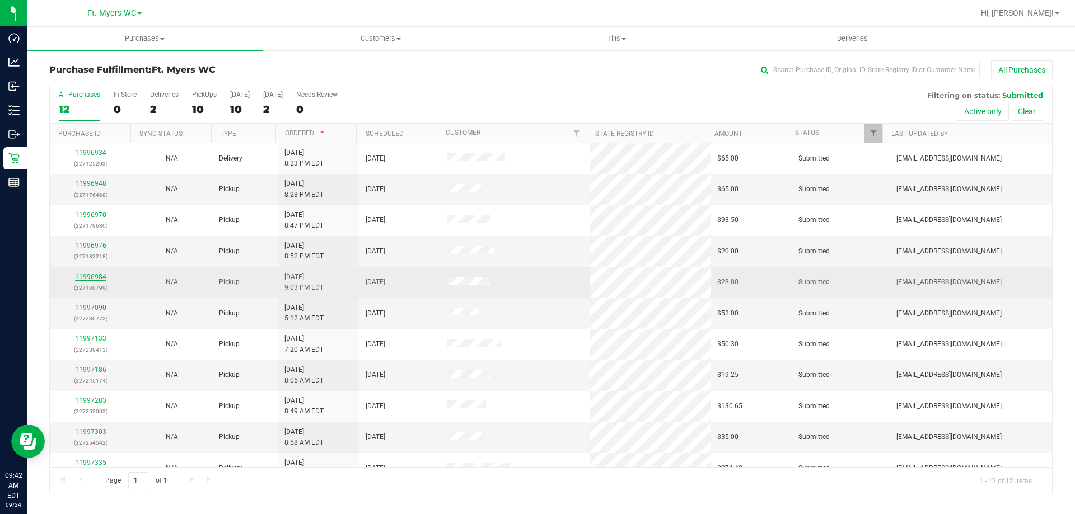
click at [93, 274] on link "11996984" at bounding box center [90, 277] width 31 height 8
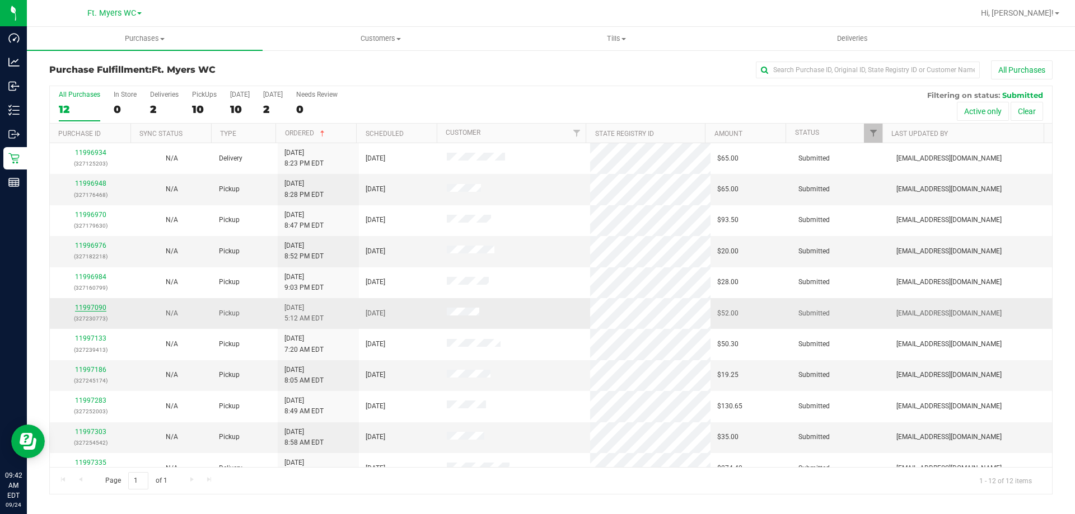
click at [81, 309] on link "11997090" at bounding box center [90, 308] width 31 height 8
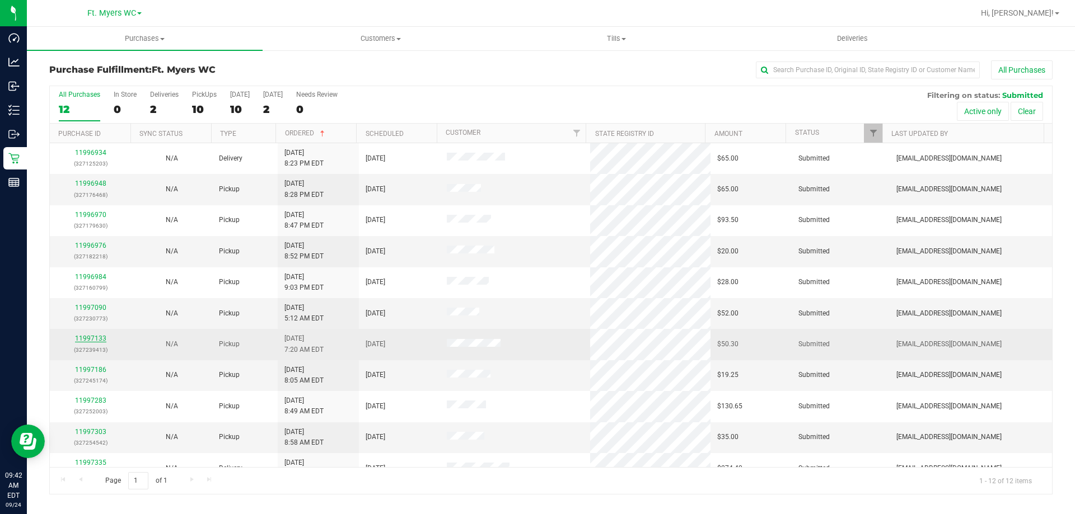
click at [93, 338] on link "11997133" at bounding box center [90, 339] width 31 height 8
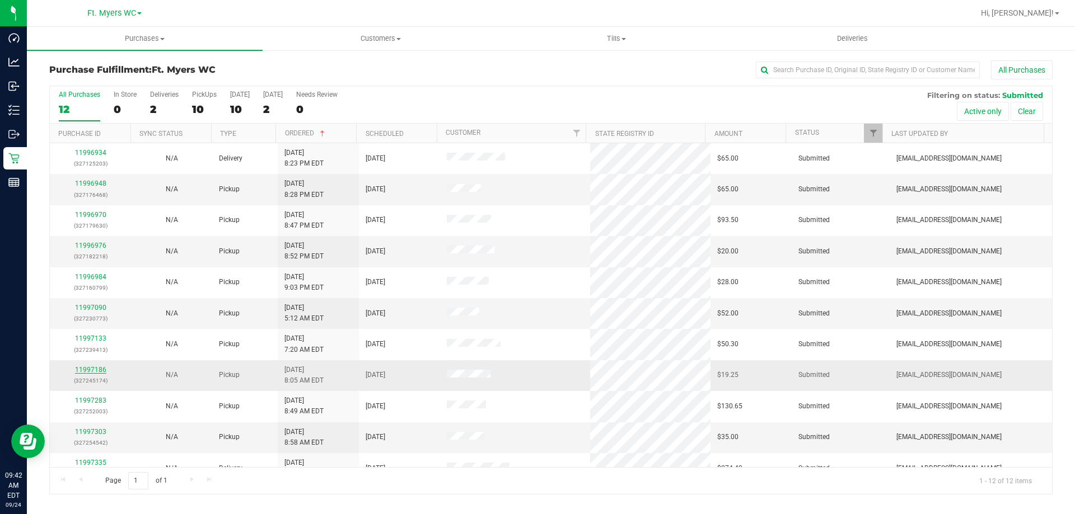
click at [93, 369] on link "11997186" at bounding box center [90, 370] width 31 height 8
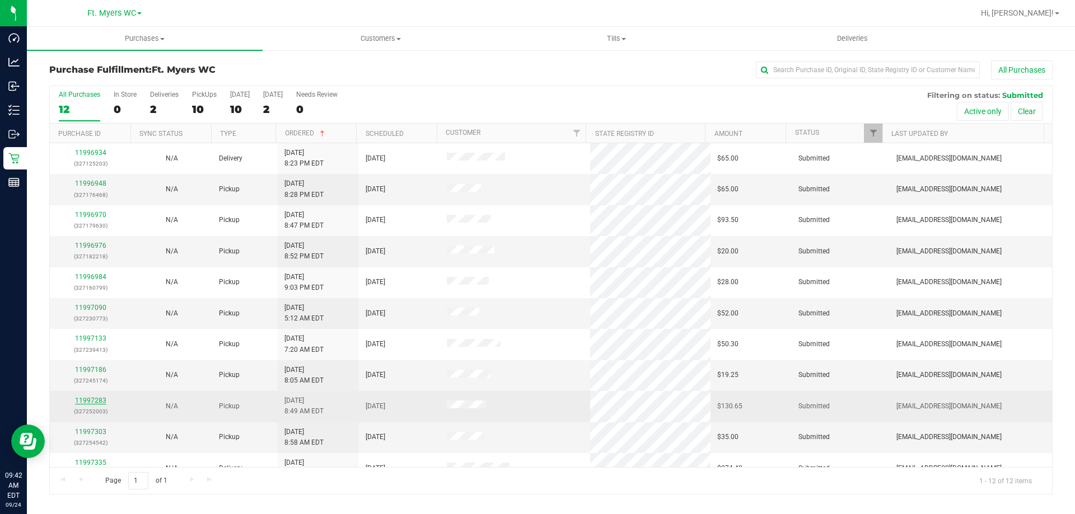
click at [88, 399] on link "11997283" at bounding box center [90, 401] width 31 height 8
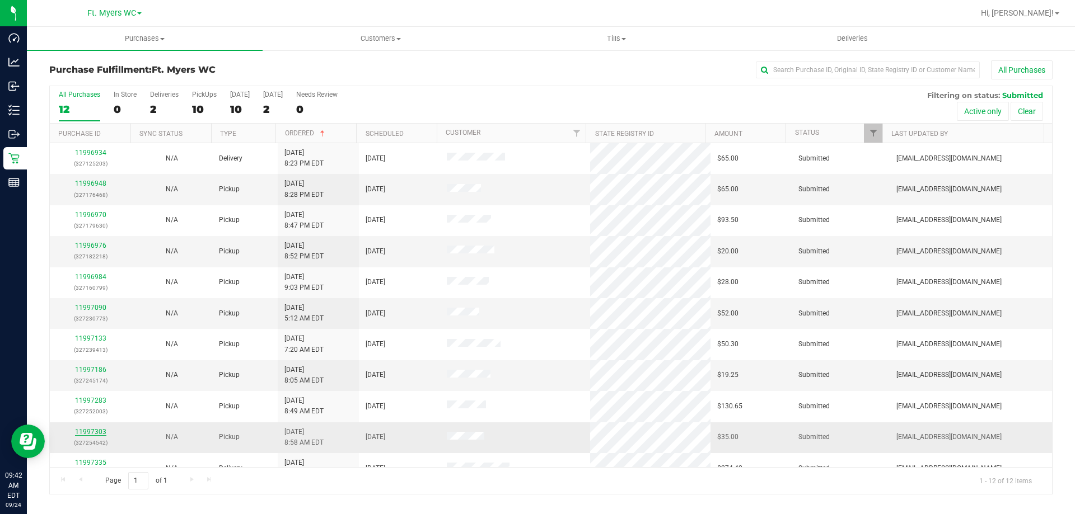
click at [88, 434] on link "11997303" at bounding box center [90, 432] width 31 height 8
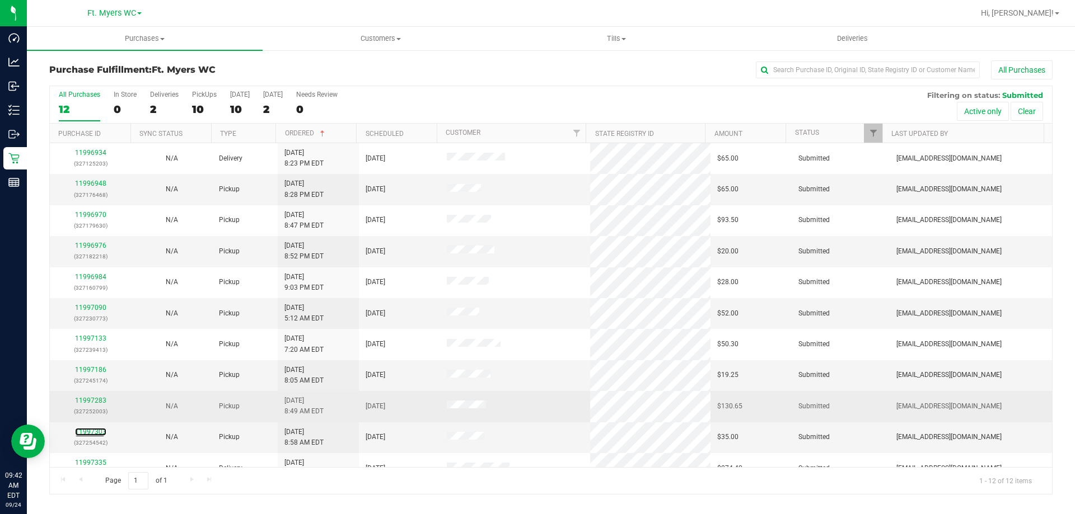
scroll to position [48, 0]
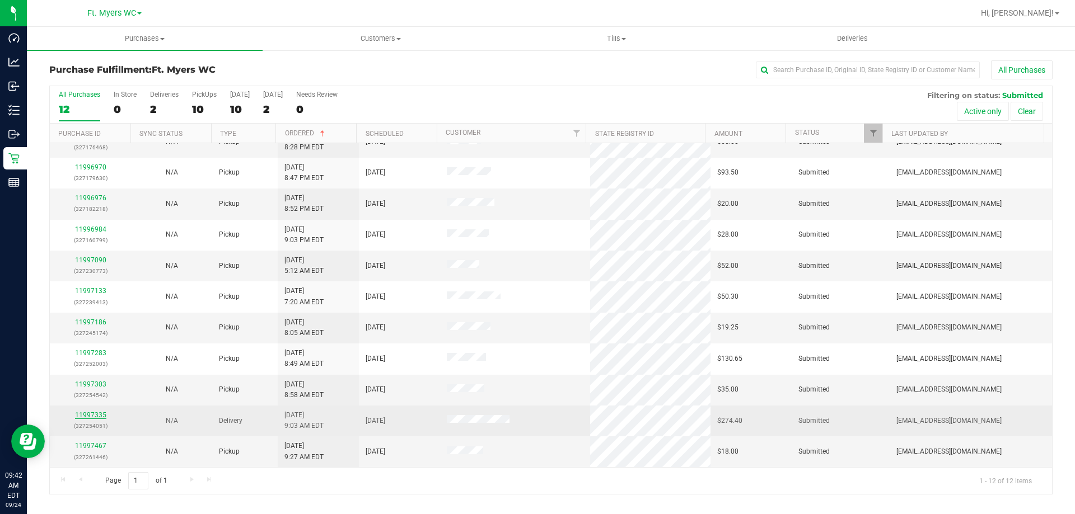
click at [90, 413] on link "11997335" at bounding box center [90, 415] width 31 height 8
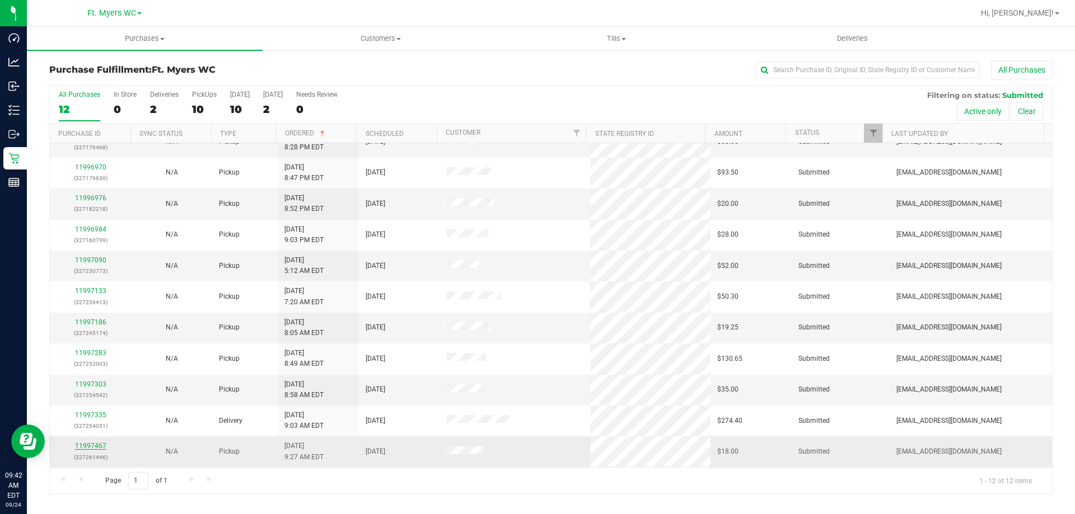
click at [90, 444] on link "11997467" at bounding box center [90, 446] width 31 height 8
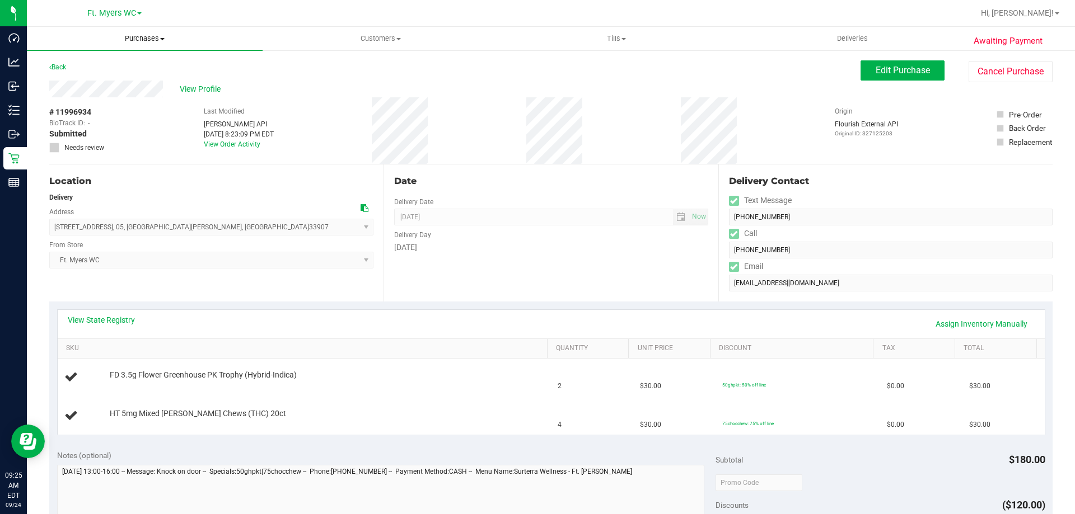
click at [198, 46] on uib-tab-heading "Purchases Summary of purchases Fulfillment All purchases" at bounding box center [145, 39] width 236 height 24
click at [187, 76] on li "Fulfillment" at bounding box center [145, 80] width 236 height 13
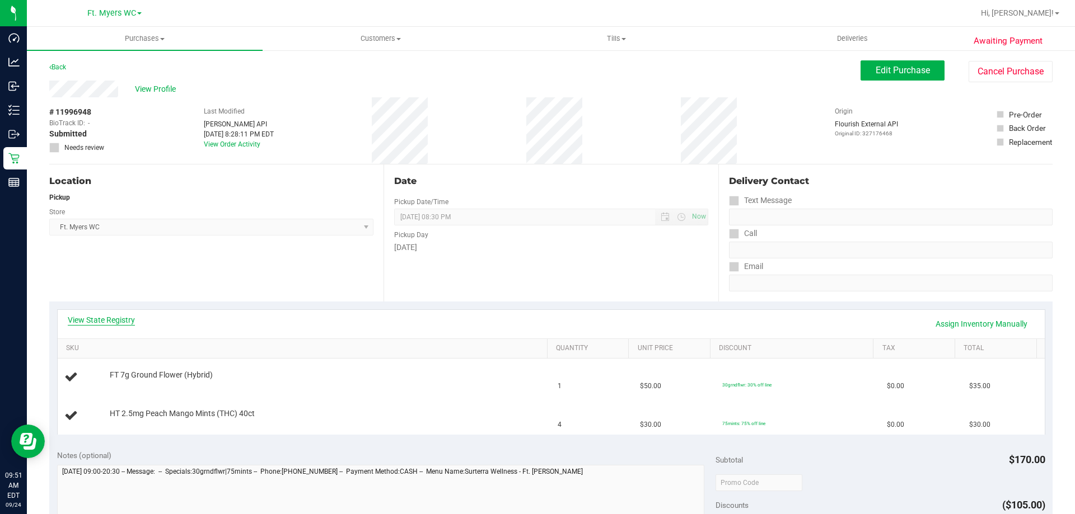
click at [121, 319] on link "View State Registry" at bounding box center [101, 320] width 67 height 11
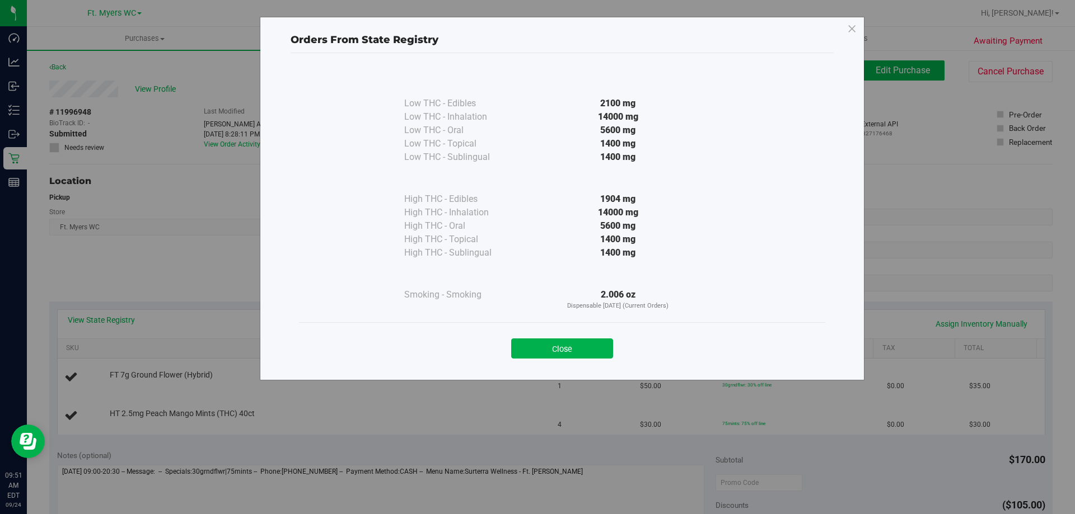
click at [558, 359] on div "Close" at bounding box center [562, 344] width 526 height 45
click at [568, 350] on button "Close" at bounding box center [562, 349] width 102 height 20
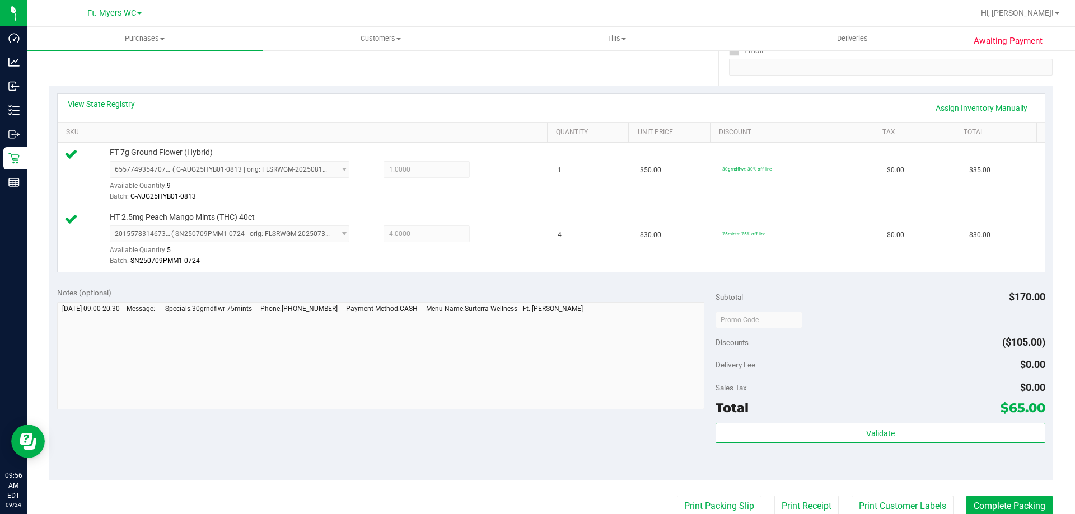
scroll to position [336, 0]
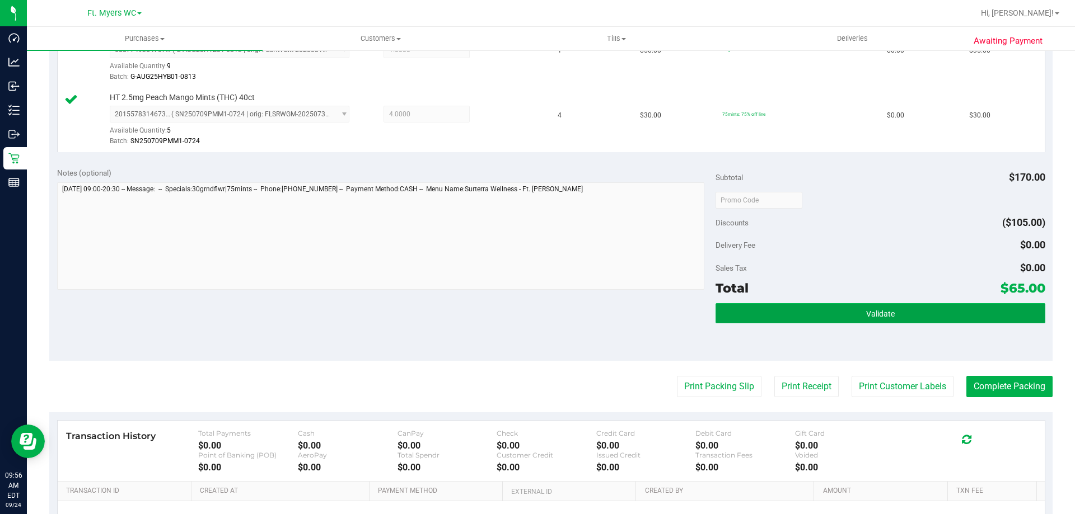
click at [935, 314] on button "Validate" at bounding box center [879, 313] width 329 height 20
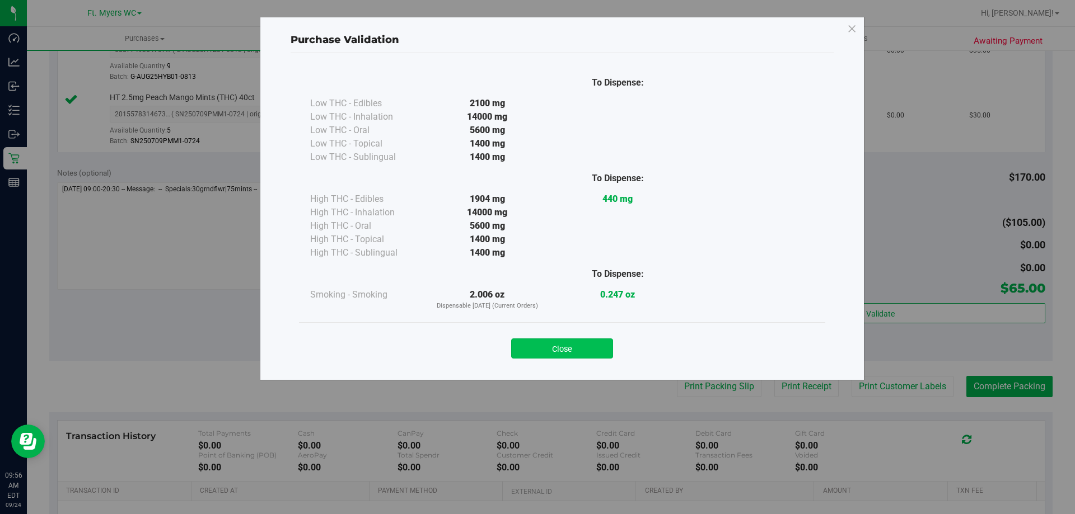
click at [565, 355] on button "Close" at bounding box center [562, 349] width 102 height 20
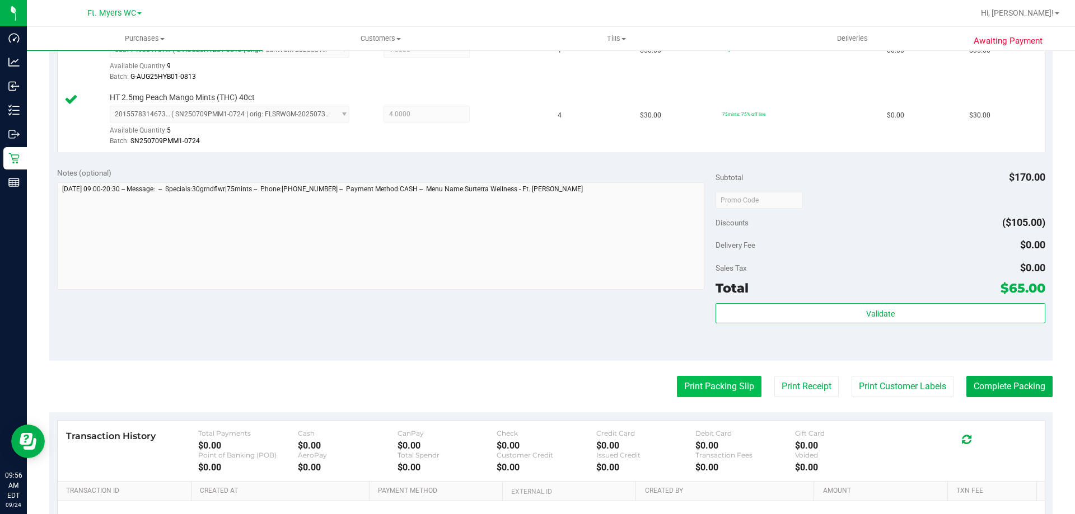
click at [686, 381] on button "Print Packing Slip" at bounding box center [719, 386] width 85 height 21
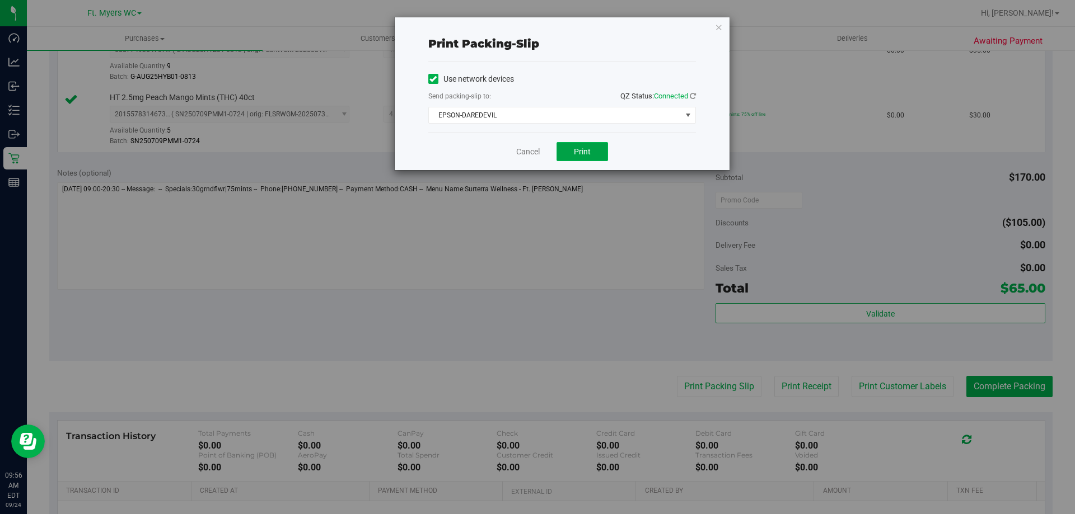
click at [567, 153] on button "Print" at bounding box center [582, 151] width 52 height 19
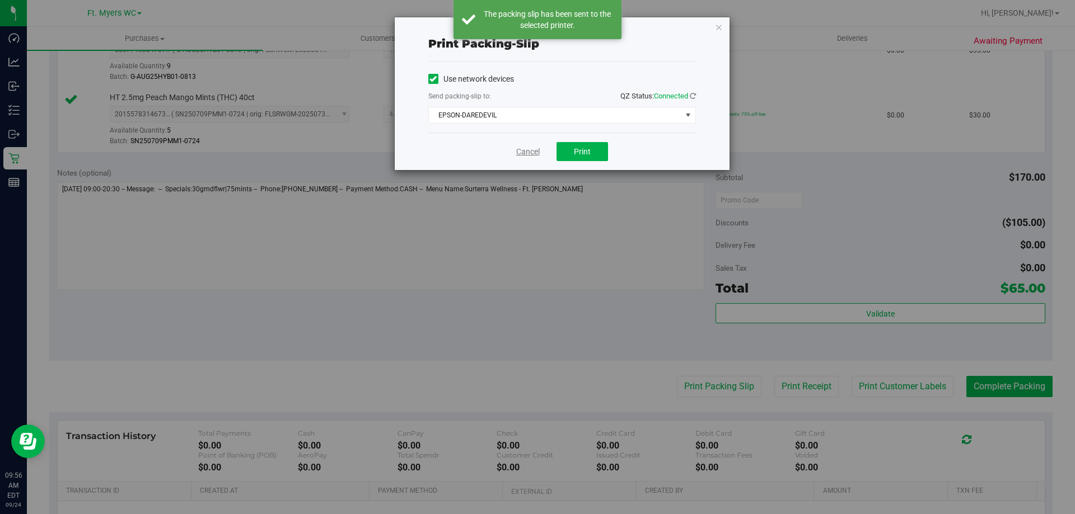
click at [521, 148] on link "Cancel" at bounding box center [528, 152] width 24 height 12
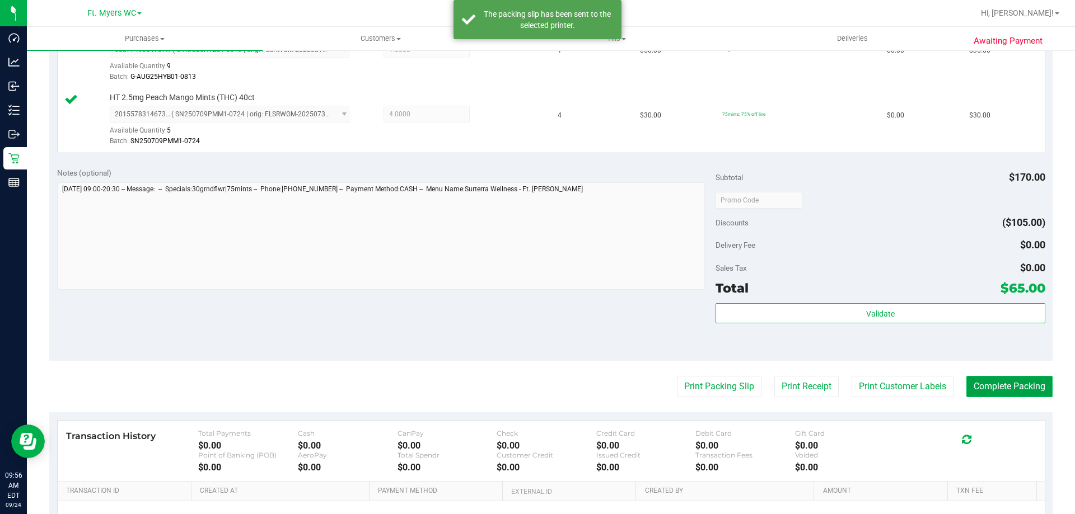
click at [998, 384] on button "Complete Packing" at bounding box center [1009, 386] width 86 height 21
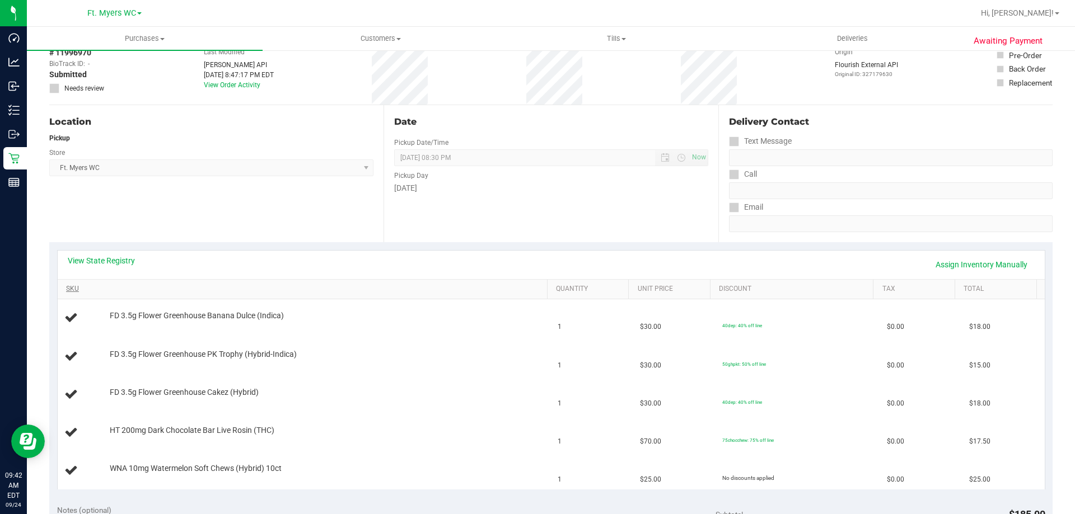
scroll to position [112, 0]
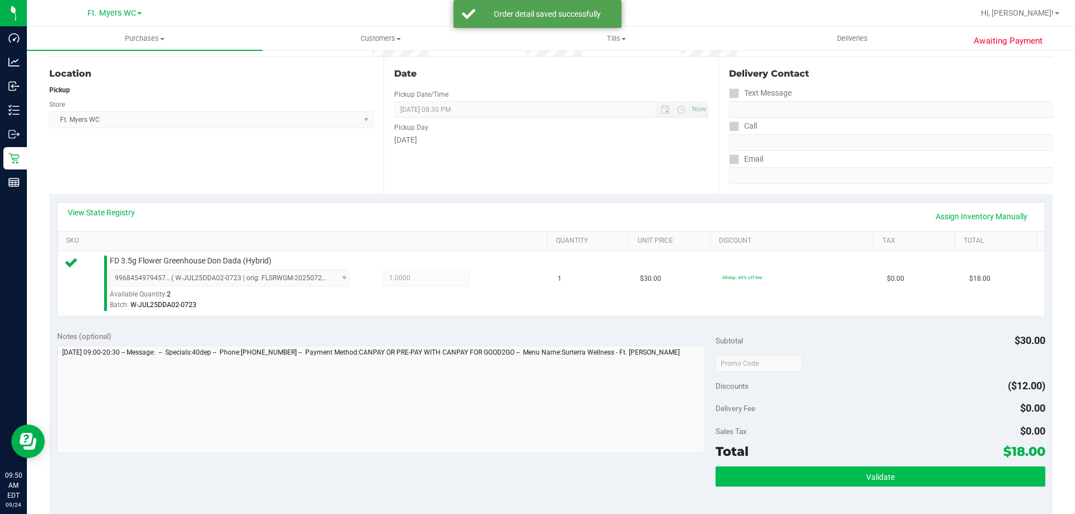
scroll to position [224, 0]
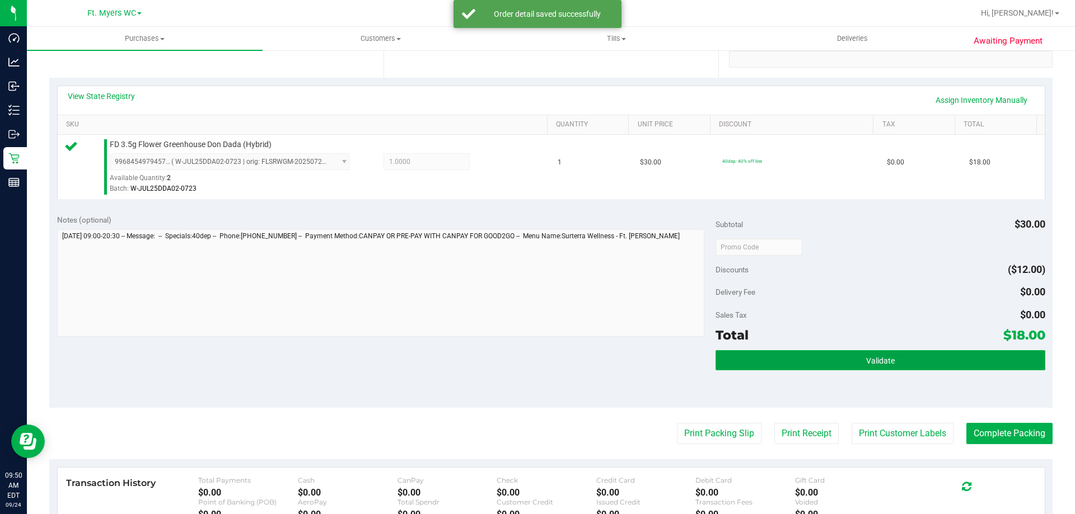
click at [816, 355] on button "Validate" at bounding box center [879, 360] width 329 height 20
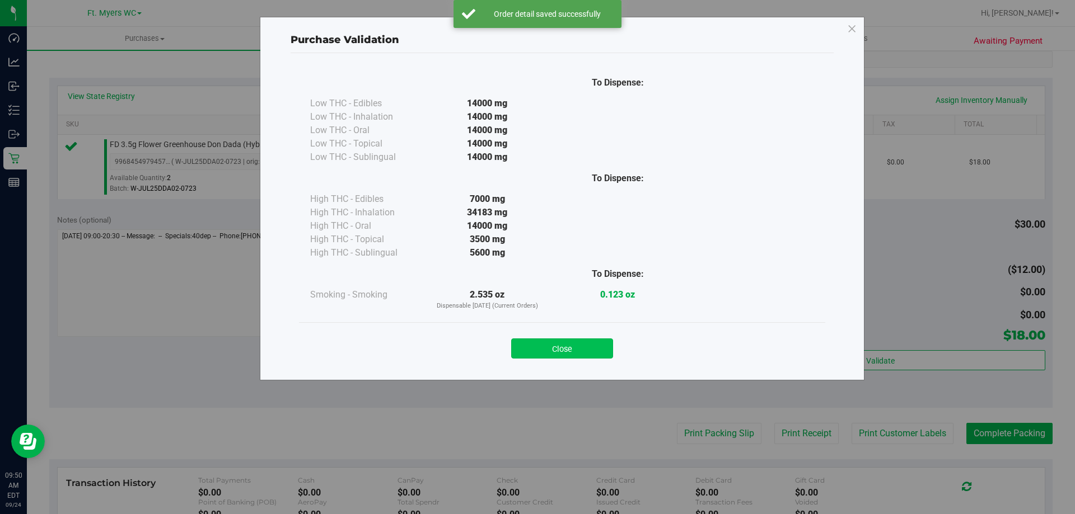
click at [531, 354] on button "Close" at bounding box center [562, 349] width 102 height 20
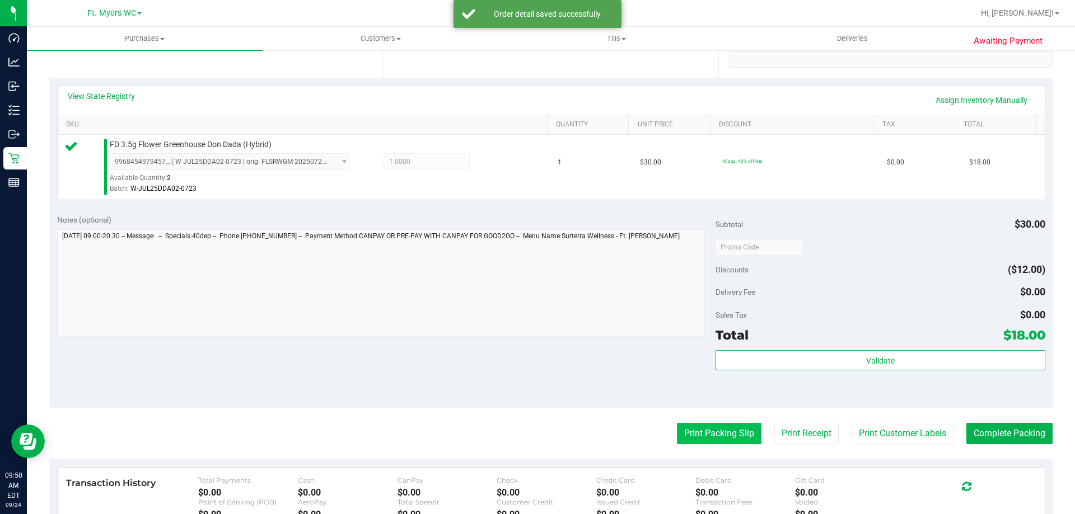
click at [692, 429] on button "Print Packing Slip" at bounding box center [719, 433] width 85 height 21
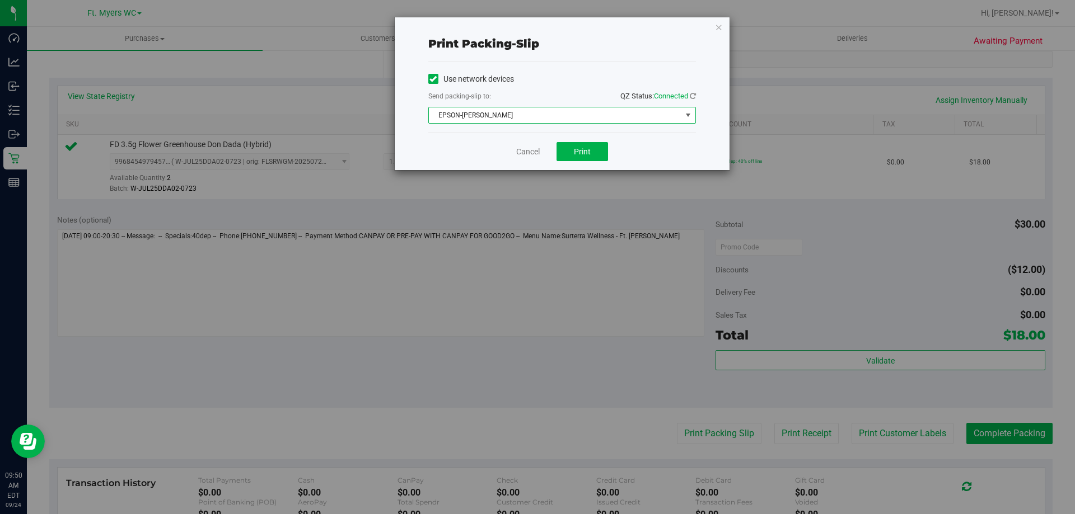
click at [593, 117] on span "EPSON-[PERSON_NAME]" at bounding box center [555, 115] width 252 height 16
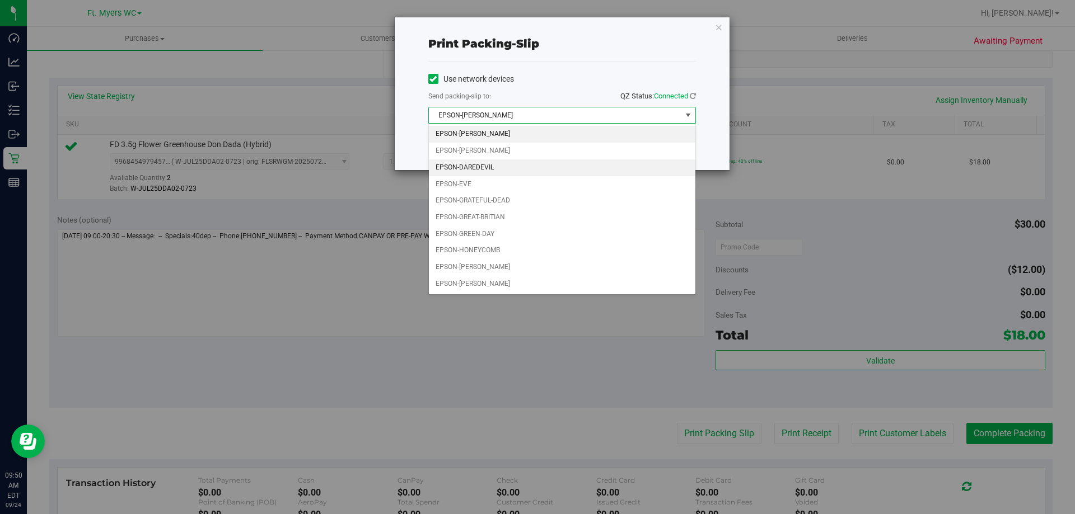
click at [561, 163] on li "EPSON-DAREDEVIL" at bounding box center [562, 168] width 266 height 17
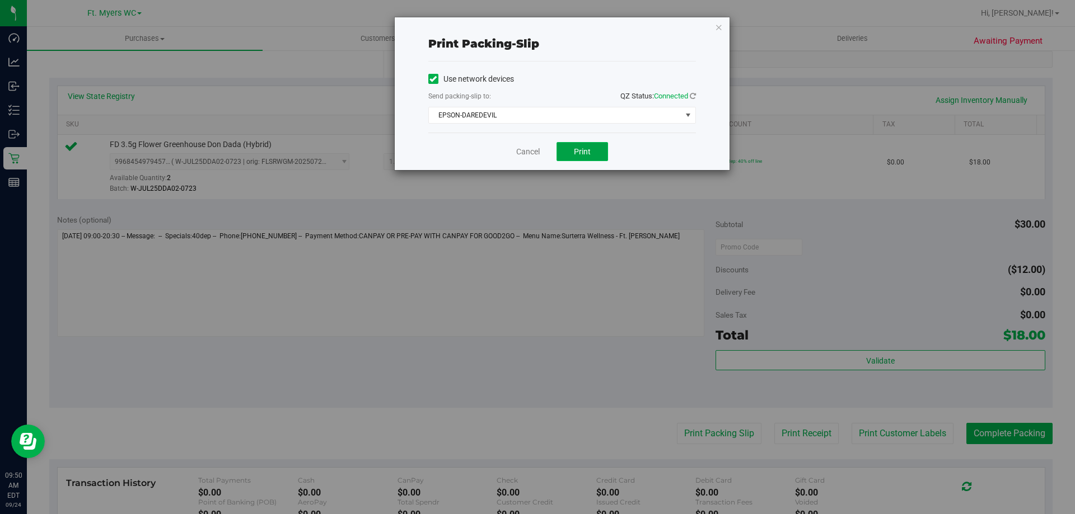
click at [574, 154] on span "Print" at bounding box center [582, 151] width 17 height 9
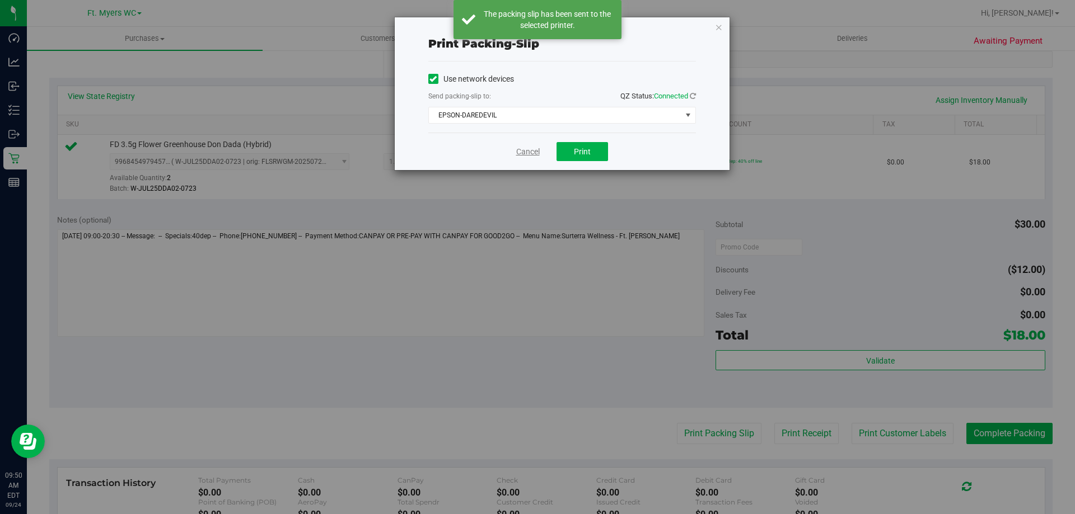
click at [531, 148] on link "Cancel" at bounding box center [528, 152] width 24 height 12
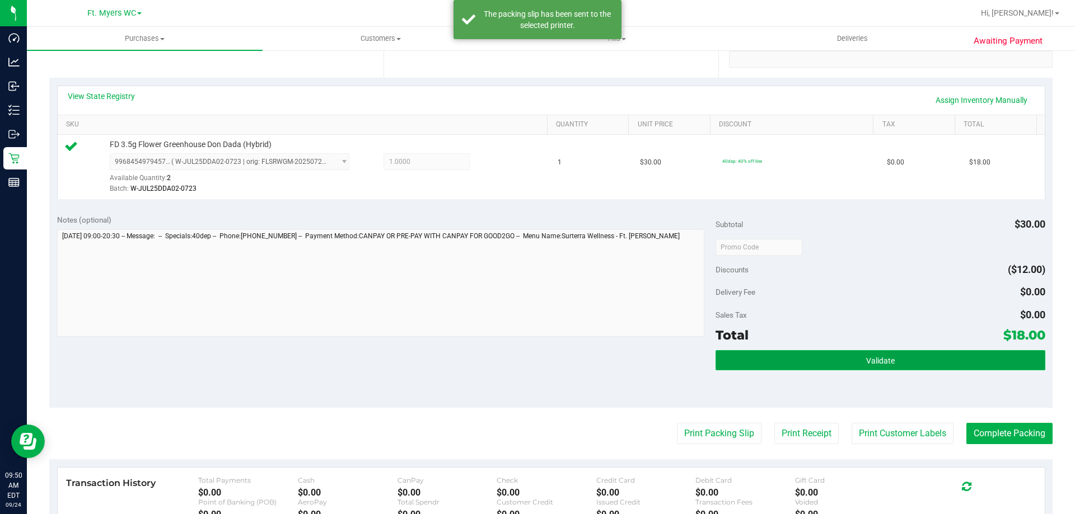
click at [835, 358] on button "Validate" at bounding box center [879, 360] width 329 height 20
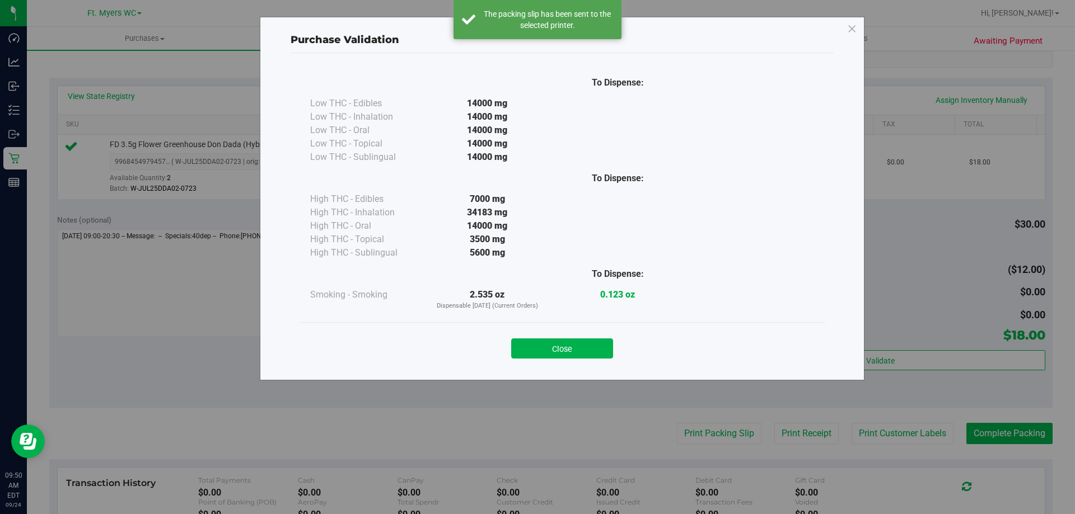
click at [1018, 446] on div "Purchase Validation To Dispense: Low THC - Edibles 14000 mg" at bounding box center [541, 257] width 1083 height 514
drag, startPoint x: 574, startPoint y: 354, endPoint x: 878, endPoint y: 427, distance: 313.0
click at [602, 354] on button "Close" at bounding box center [562, 349] width 102 height 20
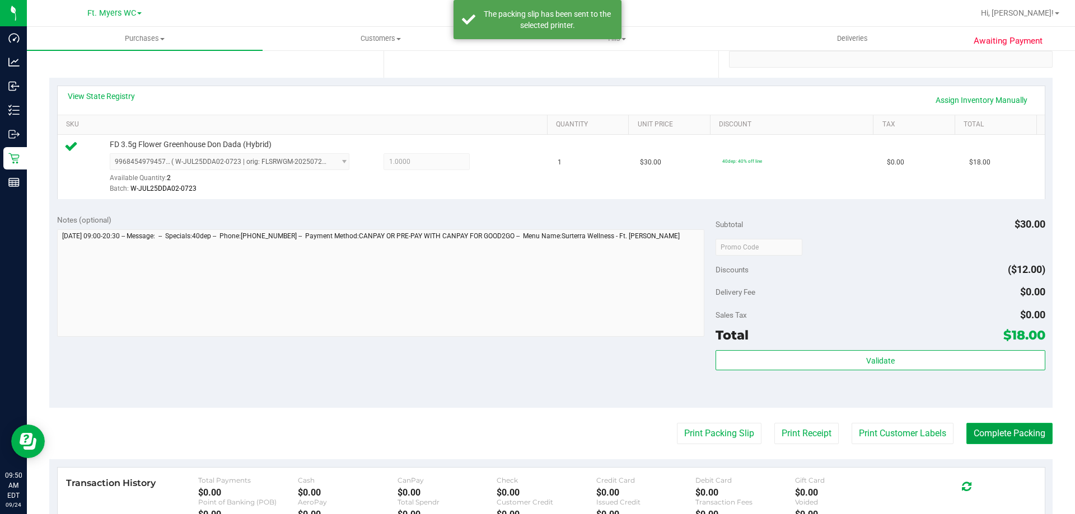
click at [1004, 428] on button "Complete Packing" at bounding box center [1009, 433] width 86 height 21
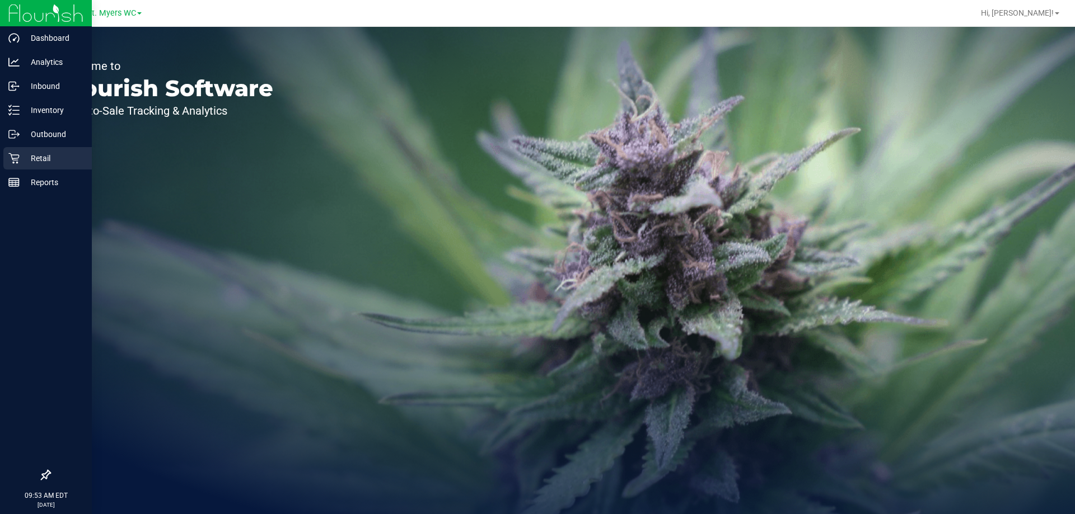
click at [15, 148] on div "Retail" at bounding box center [47, 158] width 88 height 22
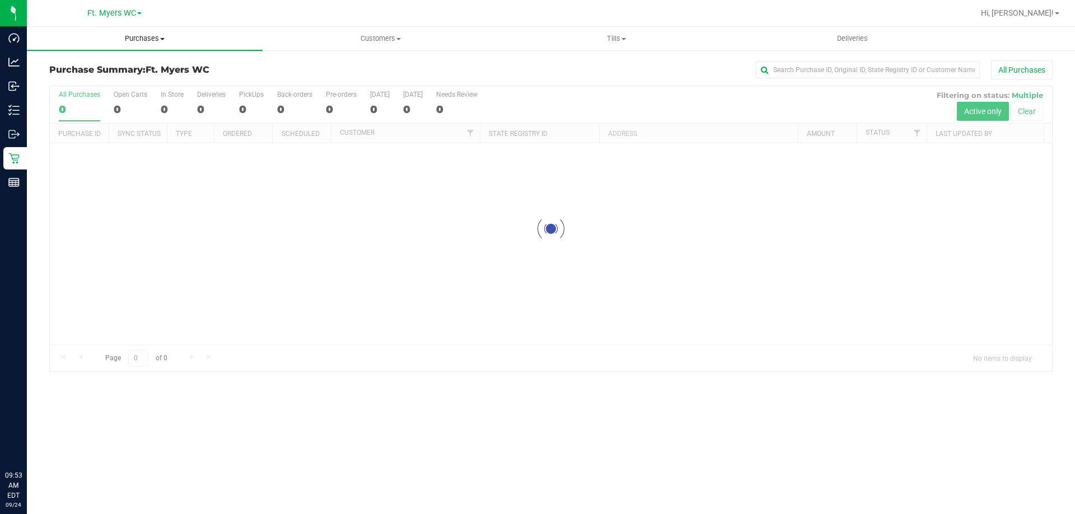
click at [204, 38] on span "Purchases" at bounding box center [145, 39] width 236 height 10
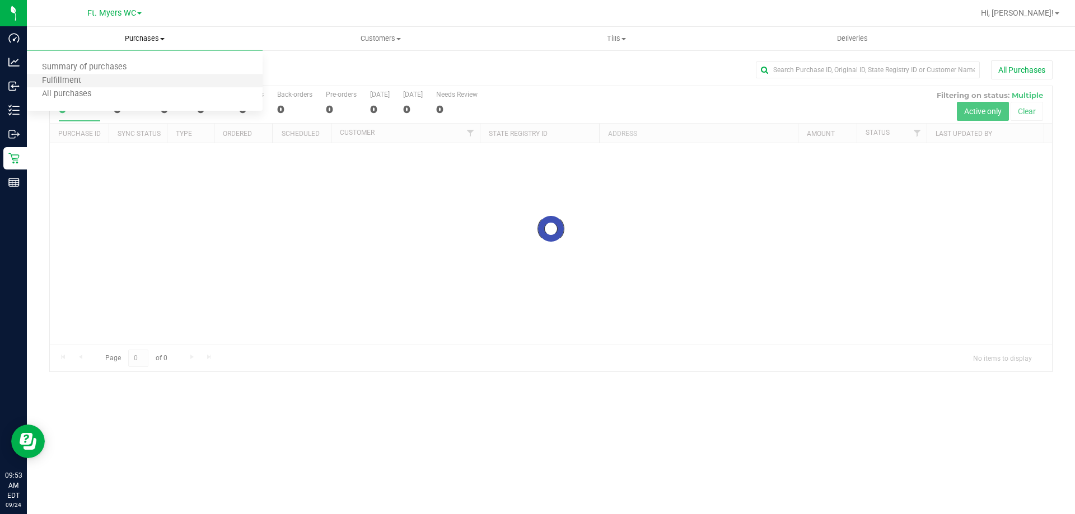
click at [189, 84] on li "Fulfillment" at bounding box center [145, 80] width 236 height 13
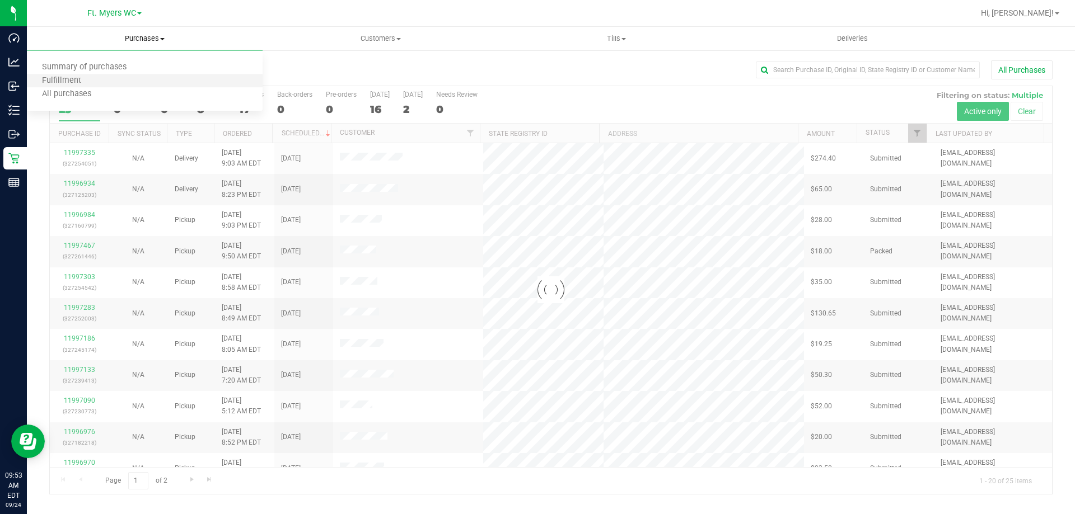
click at [189, 85] on li "Fulfillment" at bounding box center [145, 80] width 236 height 13
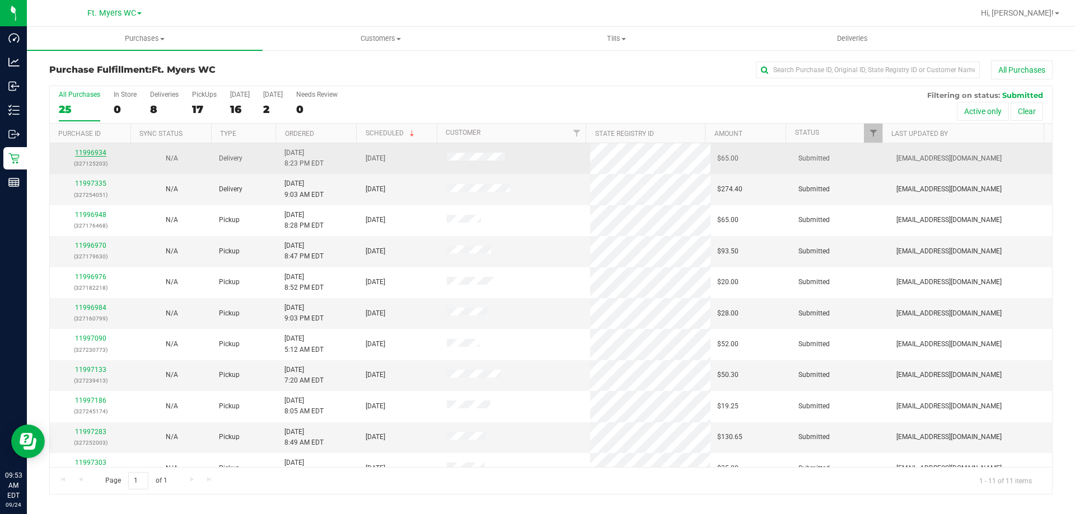
click at [95, 153] on link "11996934" at bounding box center [90, 153] width 31 height 8
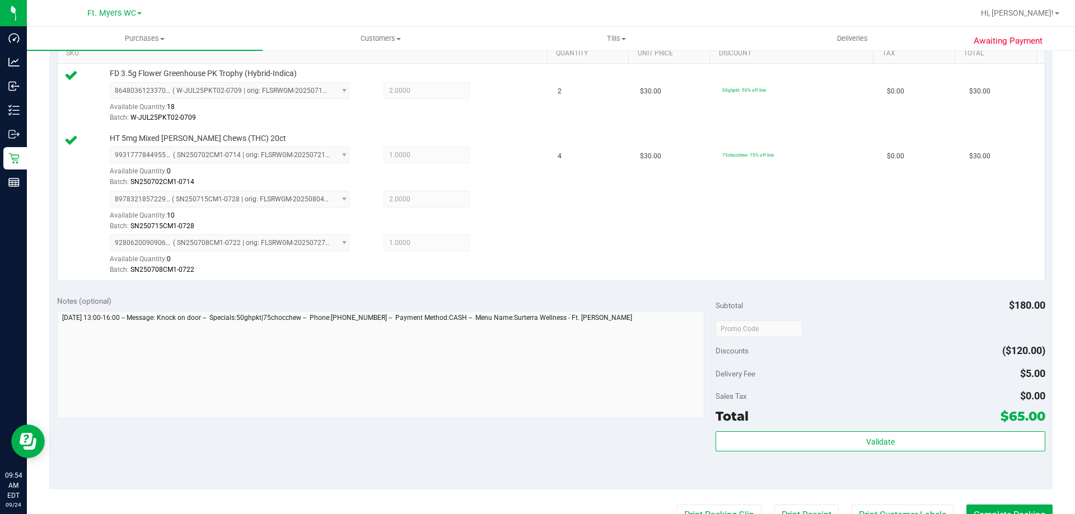
scroll to position [336, 0]
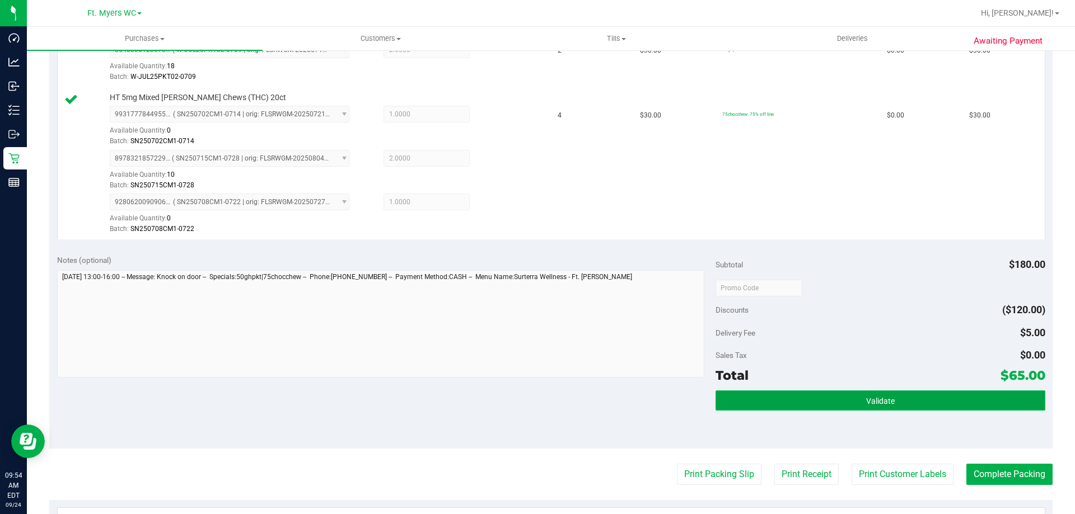
click at [888, 391] on button "Validate" at bounding box center [879, 401] width 329 height 20
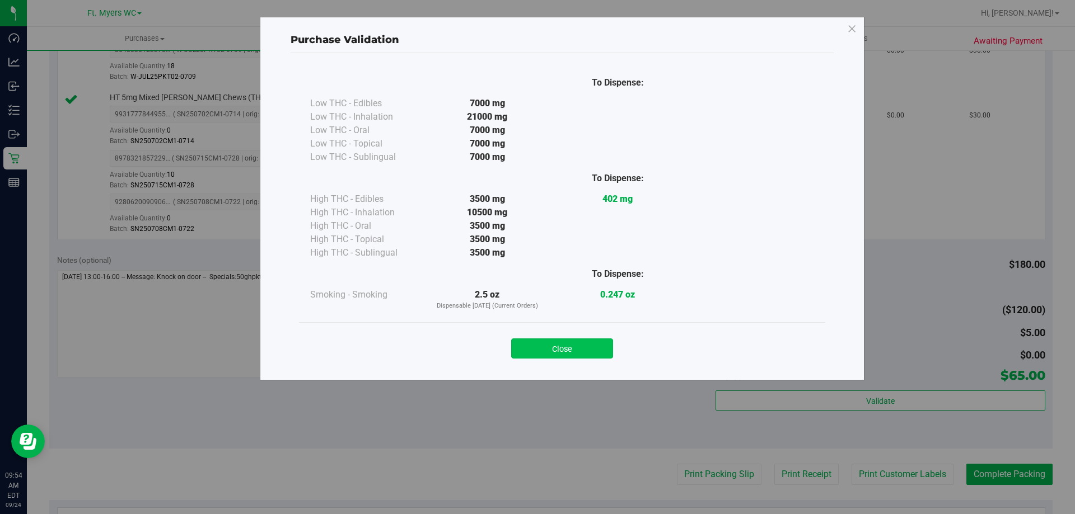
click at [560, 341] on button "Close" at bounding box center [562, 349] width 102 height 20
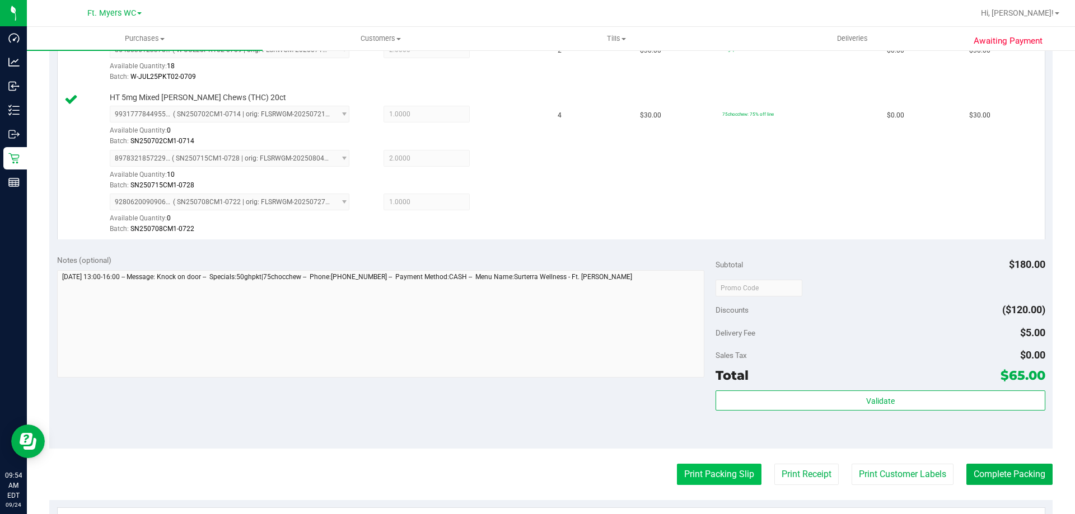
click at [729, 474] on button "Print Packing Slip" at bounding box center [719, 474] width 85 height 21
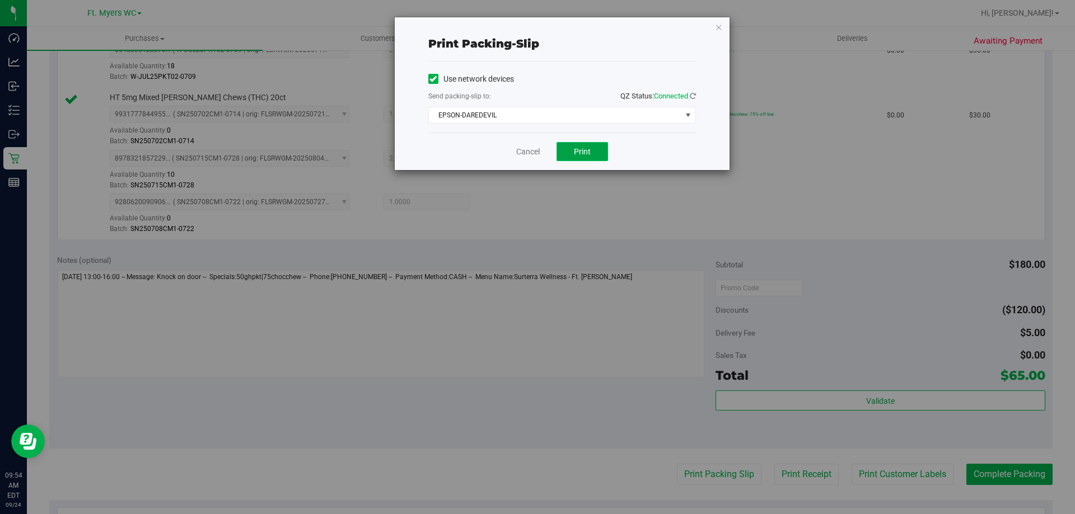
click at [568, 151] on button "Print" at bounding box center [582, 151] width 52 height 19
click at [518, 150] on link "Cancel" at bounding box center [528, 152] width 24 height 12
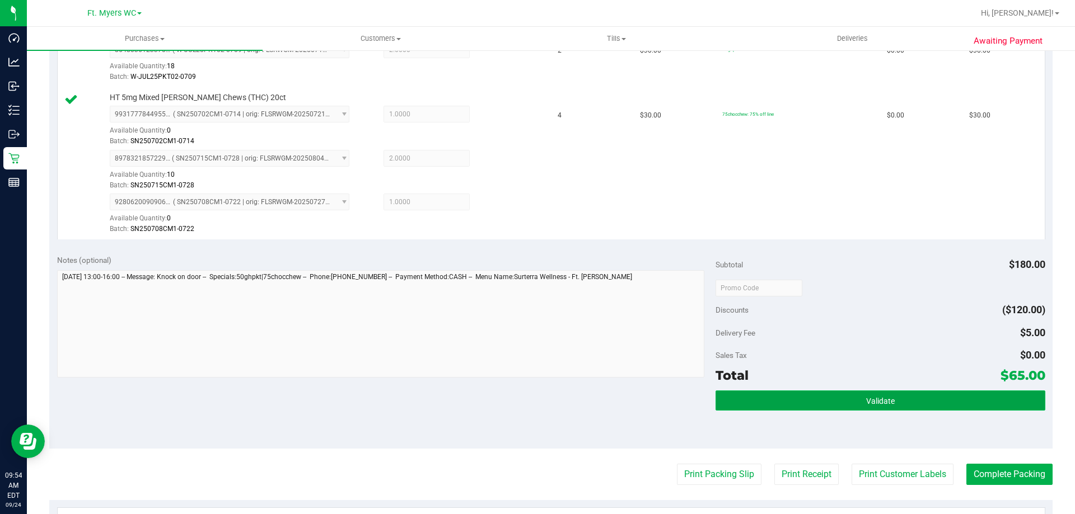
click at [999, 411] on button "Validate" at bounding box center [879, 401] width 329 height 20
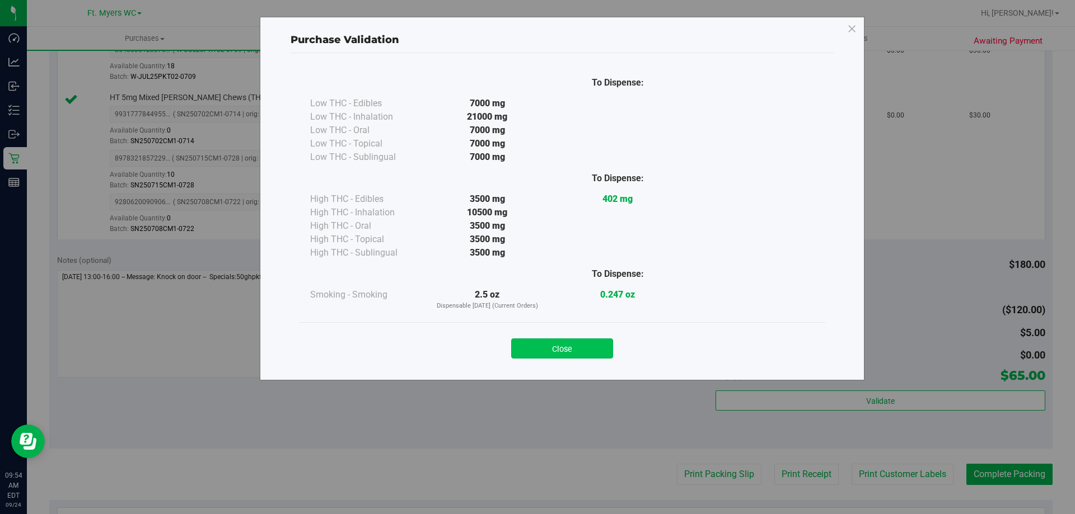
click at [596, 351] on button "Close" at bounding box center [562, 349] width 102 height 20
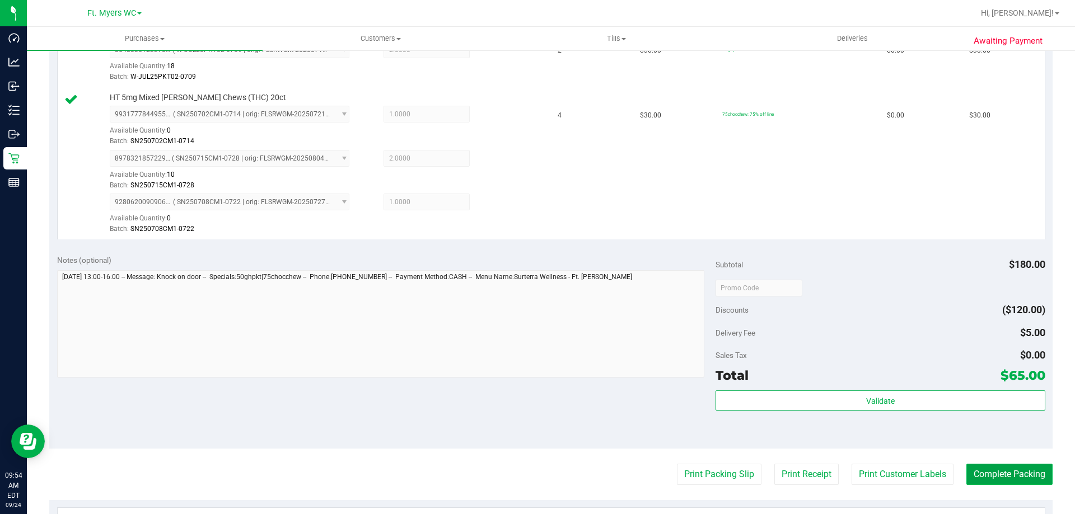
click at [991, 476] on button "Complete Packing" at bounding box center [1009, 474] width 86 height 21
